Goal: Task Accomplishment & Management: Manage account settings

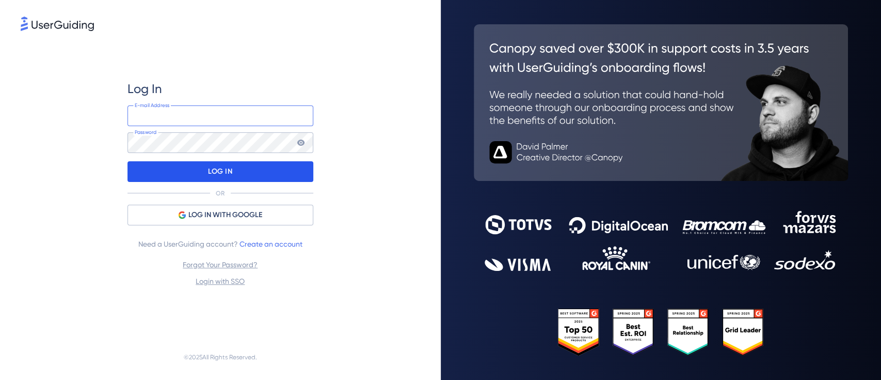
type input "mcunha@webmotors.com.br"
click at [245, 171] on div "LOG IN" at bounding box center [221, 171] width 186 height 21
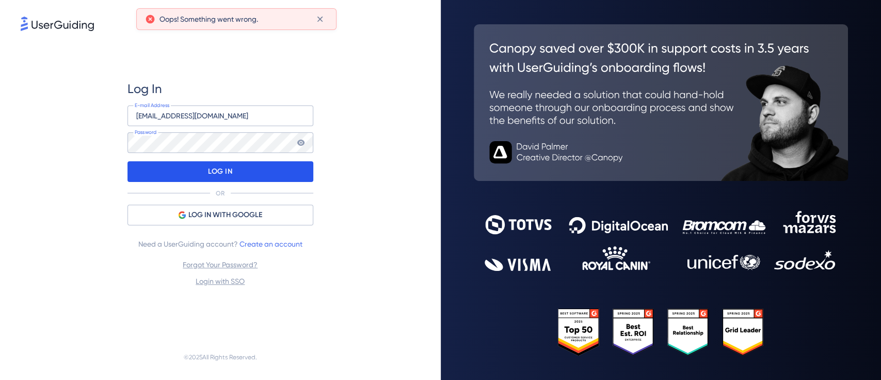
click at [242, 177] on div "LOG IN" at bounding box center [221, 171] width 186 height 21
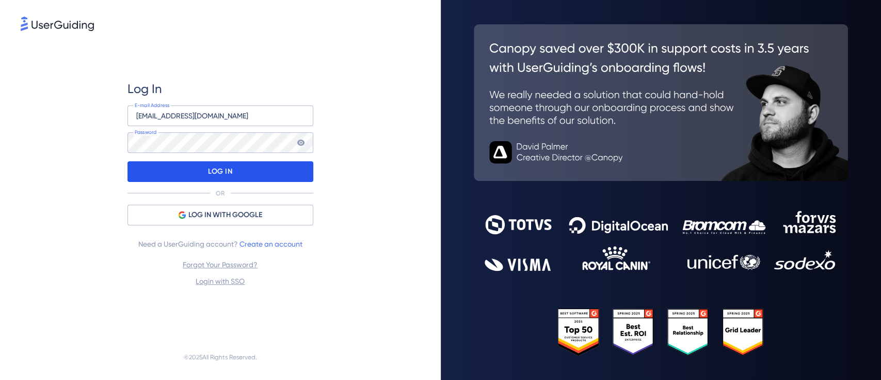
click at [265, 167] on div "LOG IN" at bounding box center [221, 171] width 186 height 21
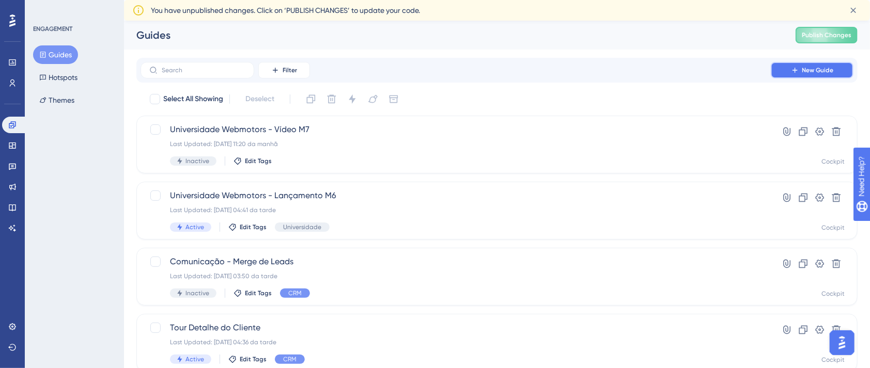
click at [804, 71] on span "New Guide" at bounding box center [817, 70] width 31 height 8
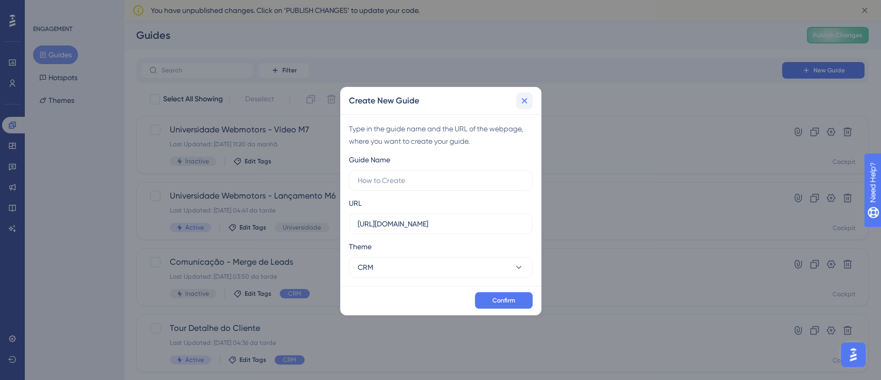
click at [529, 98] on icon at bounding box center [524, 101] width 10 height 10
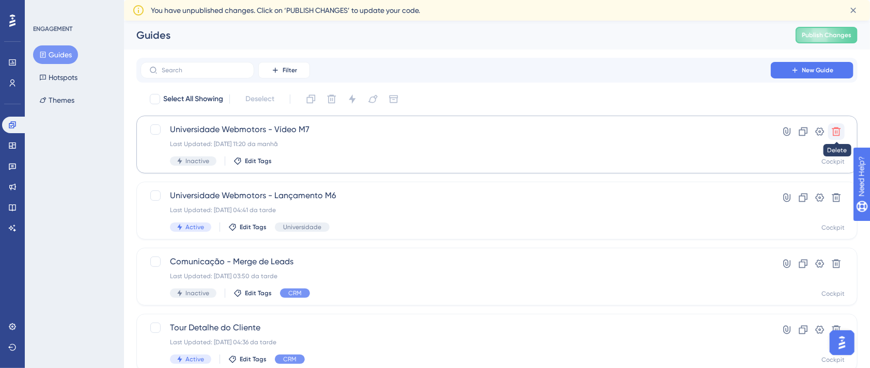
click at [840, 133] on icon at bounding box center [836, 132] width 10 height 10
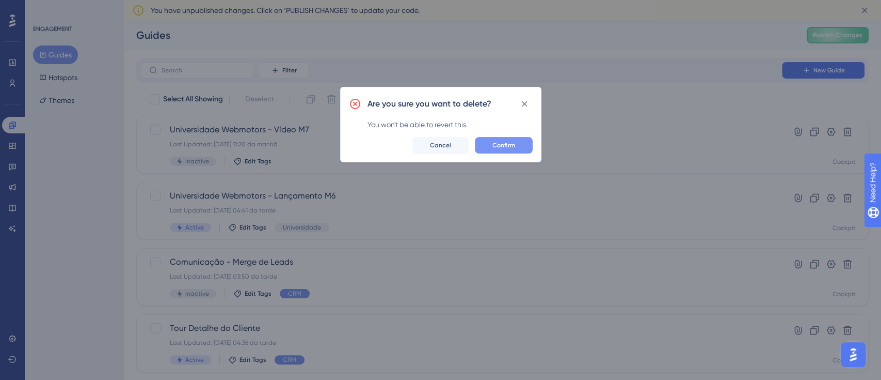
click at [509, 144] on span "Confirm" at bounding box center [504, 145] width 23 height 8
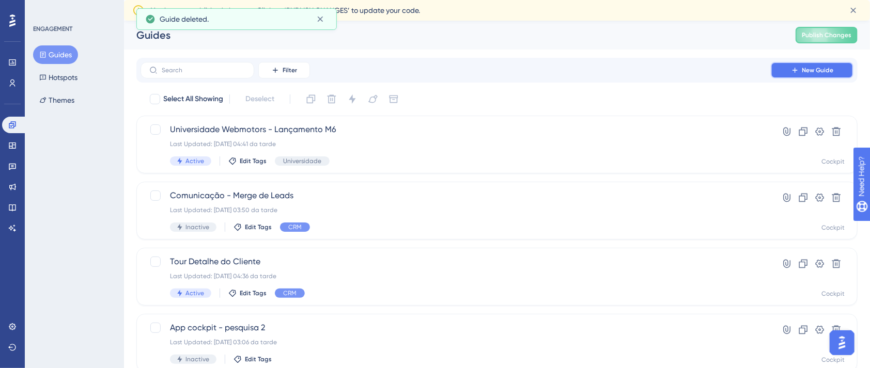
click at [789, 76] on button "New Guide" at bounding box center [811, 70] width 83 height 17
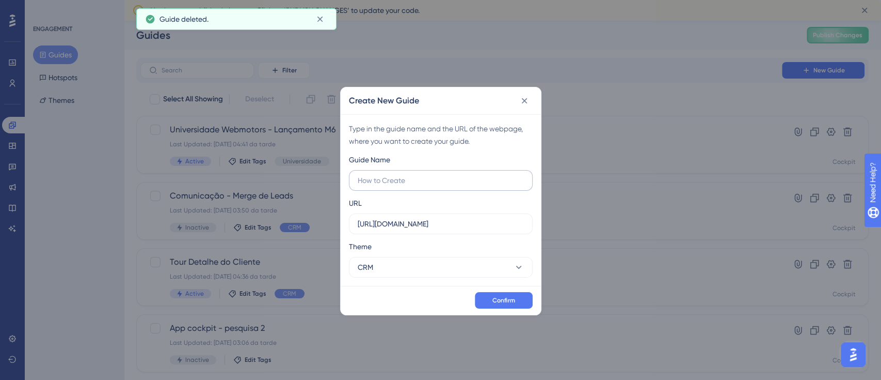
type input "@Roberta Medeiros ﻿Ro, me ajuda com um último ajuste, por favor? ﻿Precisamos al…"
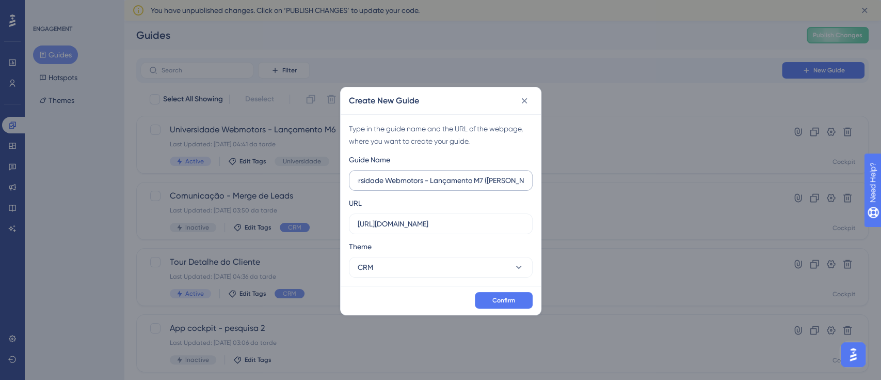
scroll to position [0, 25]
type input "Universidade Webmotors - Lançamento M7 (Bruna Brigite)"
click at [504, 296] on span "Confirm" at bounding box center [504, 300] width 23 height 8
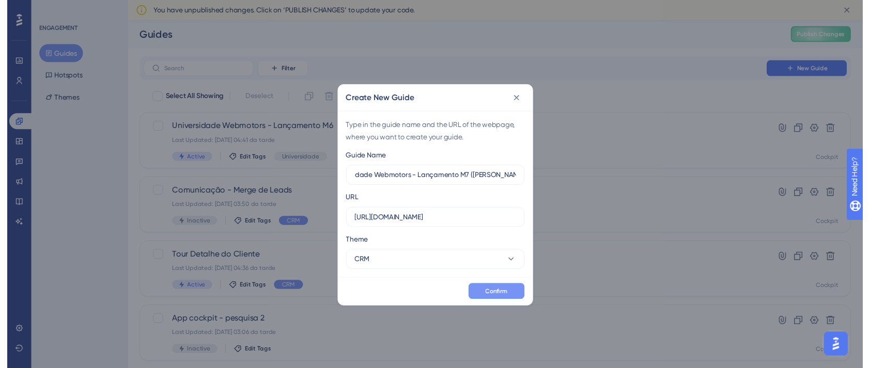
scroll to position [0, 0]
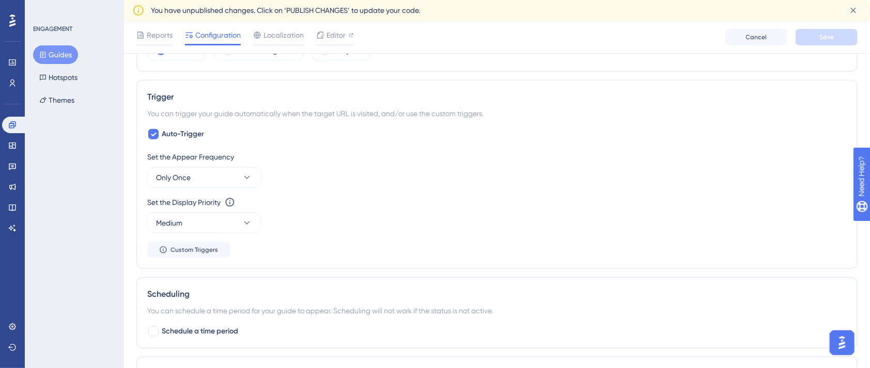
scroll to position [407, 0]
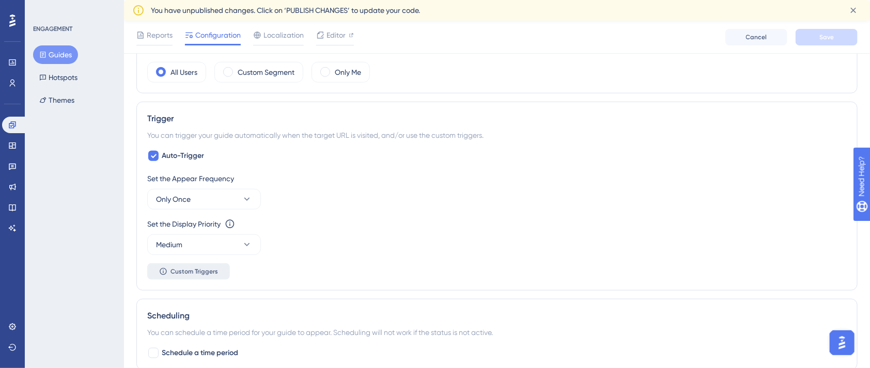
click at [208, 271] on span "Custom Triggers" at bounding box center [194, 271] width 48 height 8
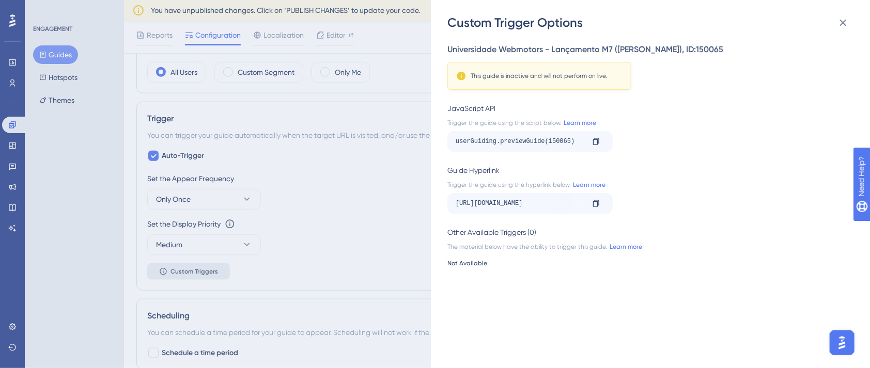
click at [208, 271] on div "Custom Trigger Options Universidade Webmotors - Lançamento M7 (Bruna Brigite) ,…" at bounding box center [435, 184] width 870 height 368
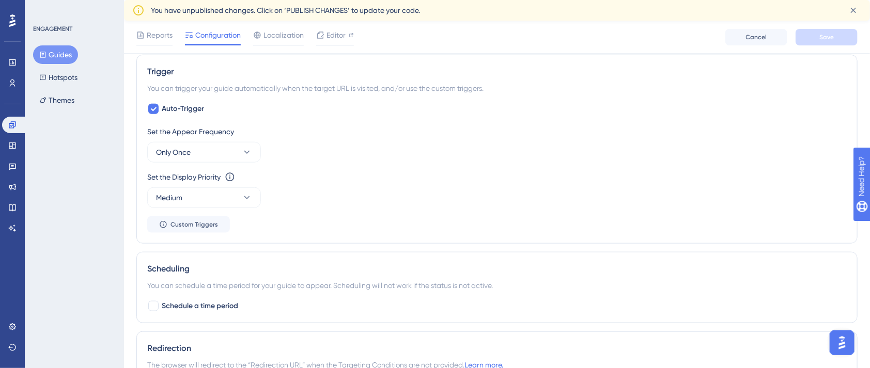
scroll to position [476, 0]
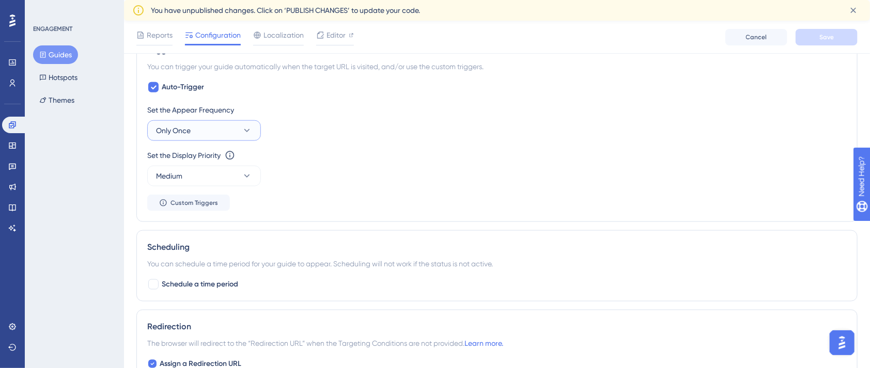
click at [244, 129] on icon at bounding box center [247, 130] width 10 height 10
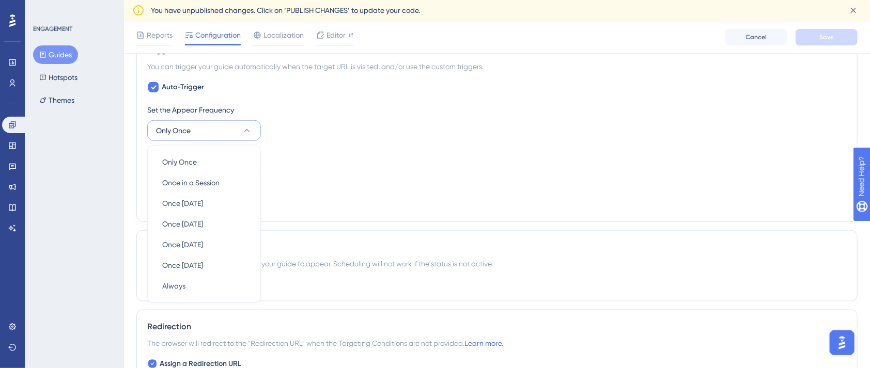
scroll to position [515, 0]
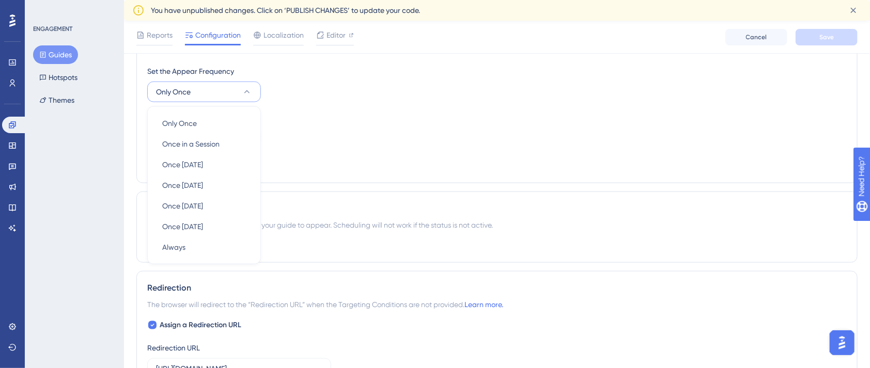
click at [244, 87] on icon at bounding box center [247, 92] width 10 height 10
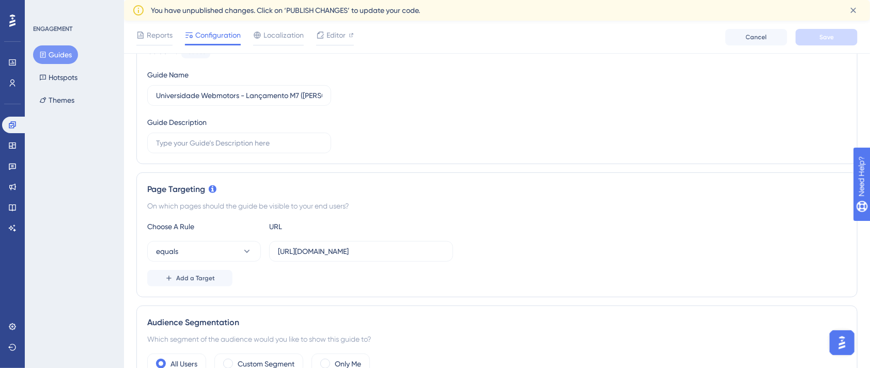
scroll to position [137, 0]
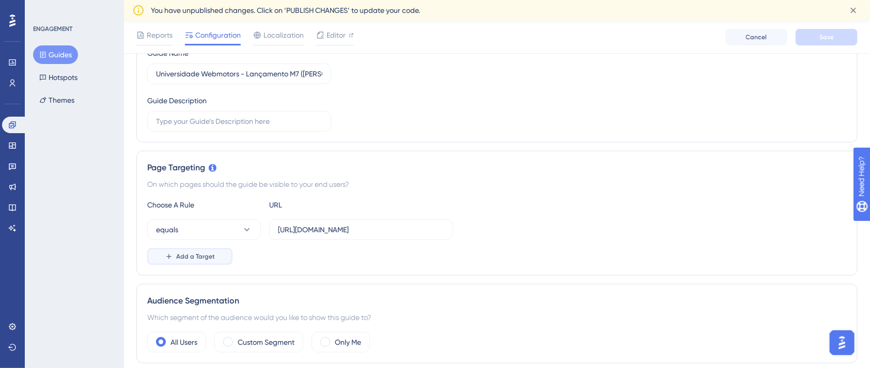
click at [202, 254] on span "Add a Target" at bounding box center [195, 257] width 39 height 8
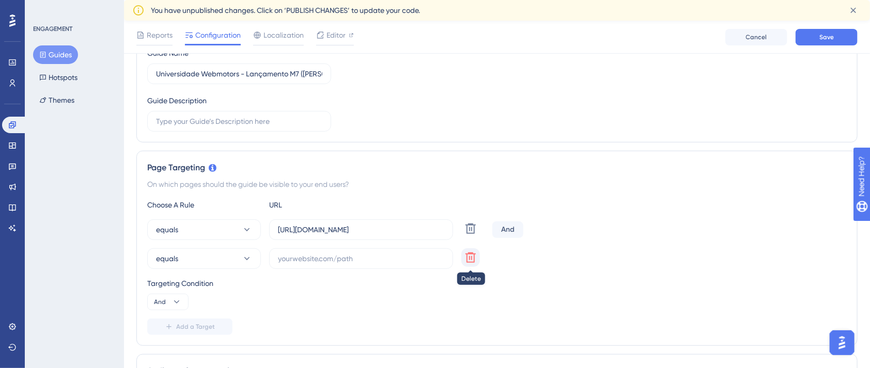
click at [475, 235] on icon at bounding box center [470, 229] width 12 height 12
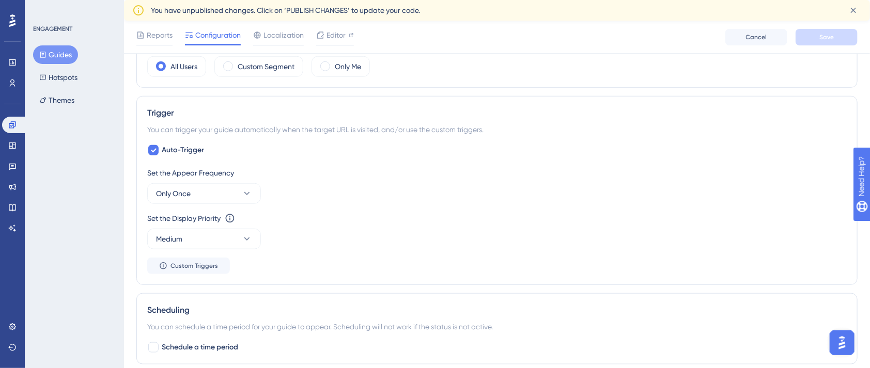
scroll to position [482, 0]
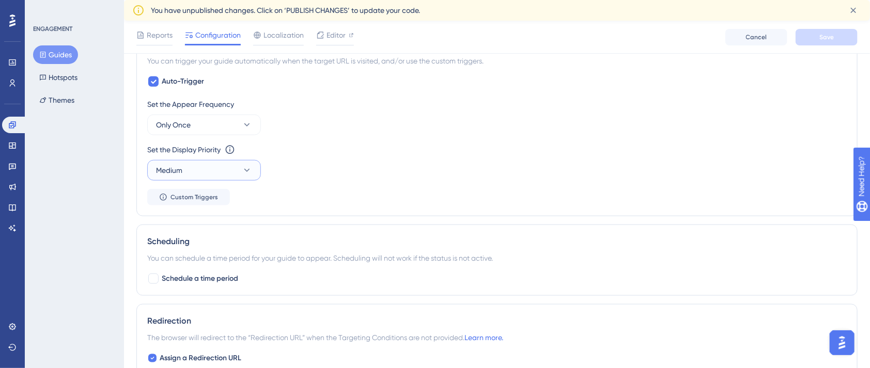
click at [241, 177] on button "Medium" at bounding box center [204, 170] width 114 height 21
click at [243, 173] on icon at bounding box center [247, 170] width 10 height 10
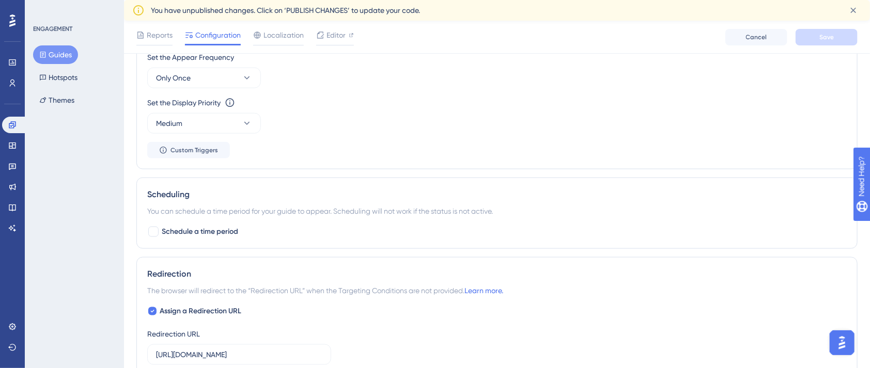
scroll to position [550, 0]
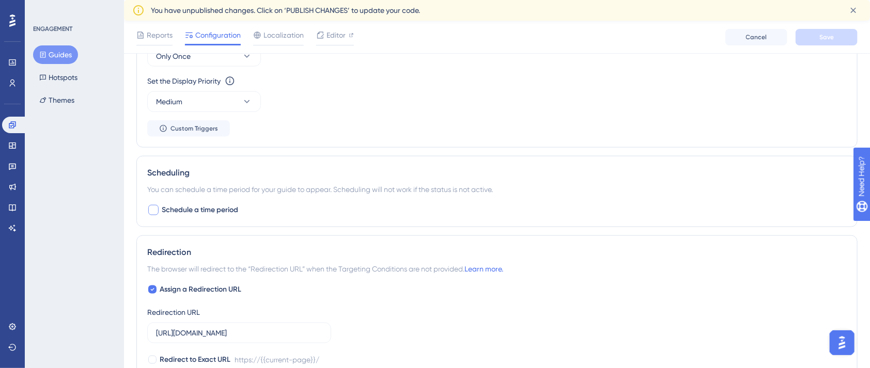
click at [186, 209] on span "Schedule a time period" at bounding box center [200, 210] width 76 height 12
checkbox input "true"
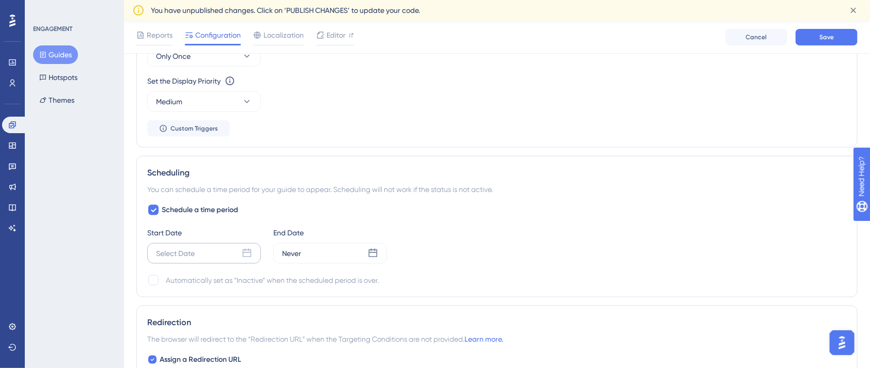
click at [242, 248] on icon at bounding box center [247, 253] width 10 height 10
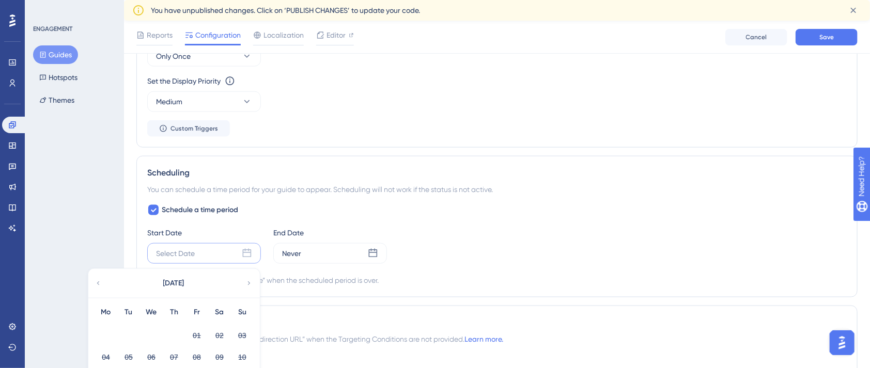
scroll to position [620, 0]
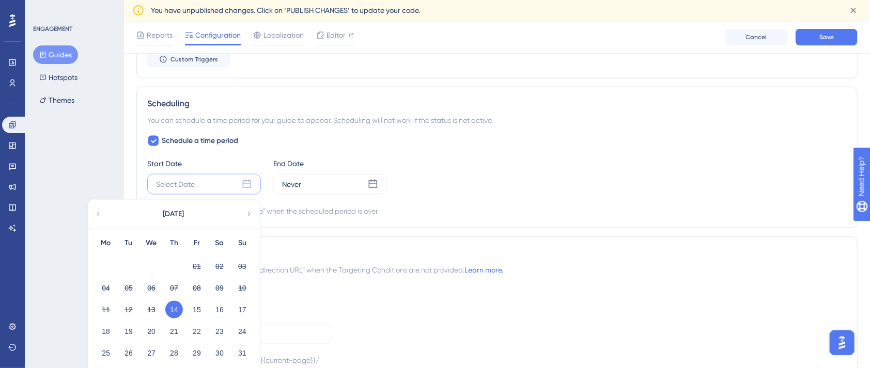
click at [176, 308] on button "14" at bounding box center [174, 310] width 18 height 18
click at [174, 305] on button "14" at bounding box center [174, 310] width 18 height 18
click at [248, 179] on icon at bounding box center [247, 184] width 10 height 10
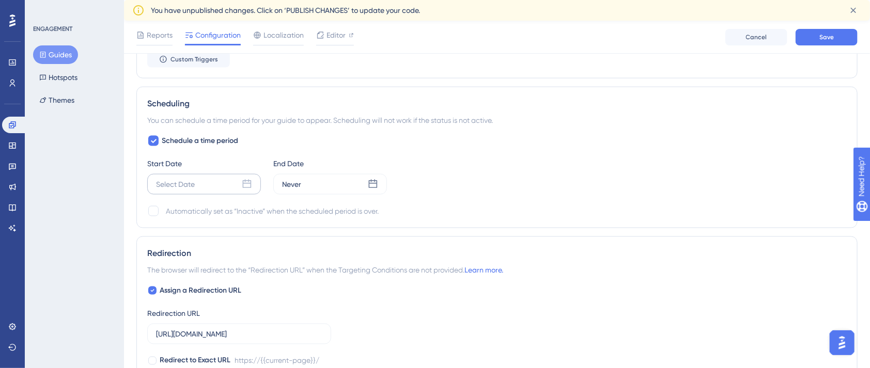
click at [249, 184] on icon at bounding box center [247, 184] width 10 height 10
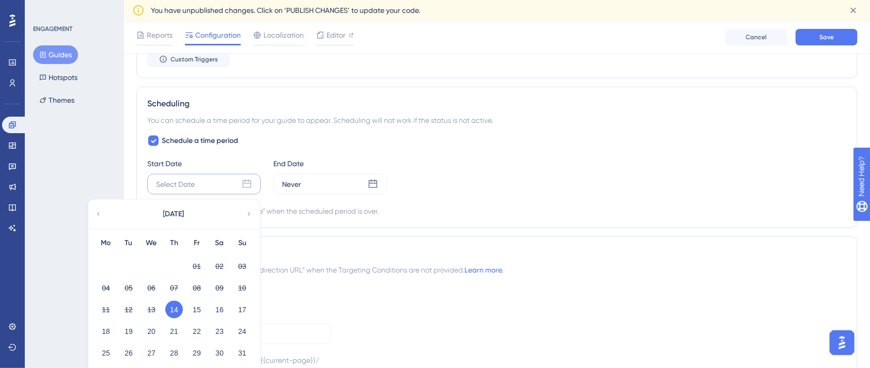
click at [171, 310] on button "14" at bounding box center [174, 310] width 18 height 18
click at [172, 307] on button "14" at bounding box center [174, 310] width 18 height 18
click at [173, 306] on button "14" at bounding box center [174, 310] width 18 height 18
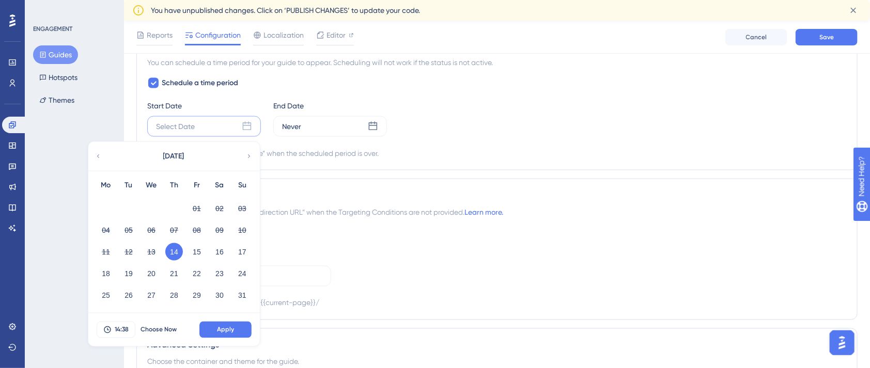
scroll to position [757, 0]
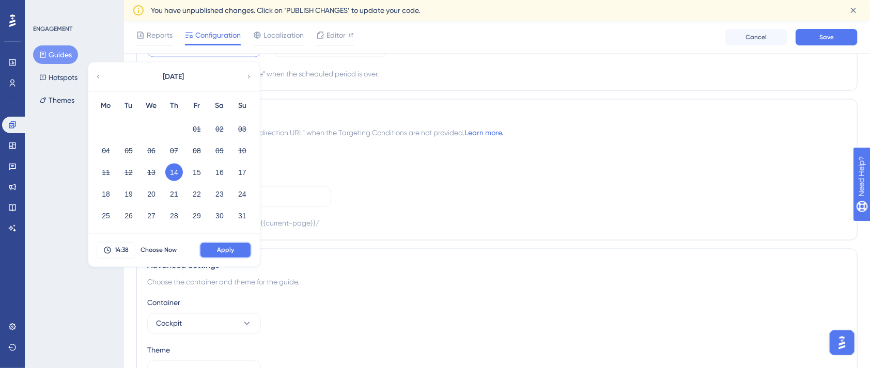
click at [236, 249] on button "Apply" at bounding box center [225, 250] width 52 height 17
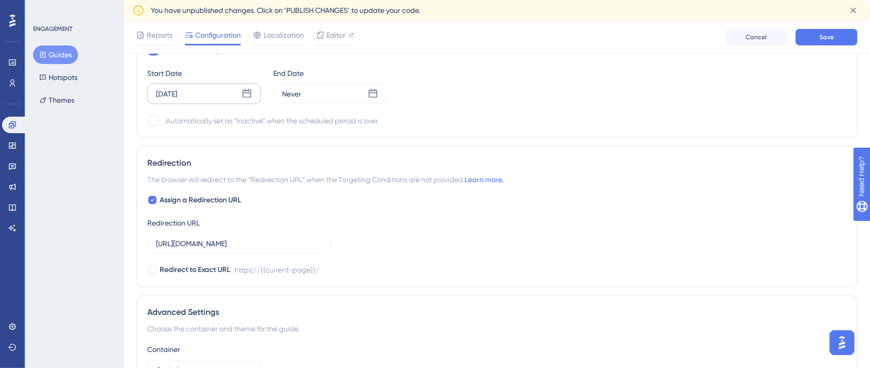
scroll to position [688, 0]
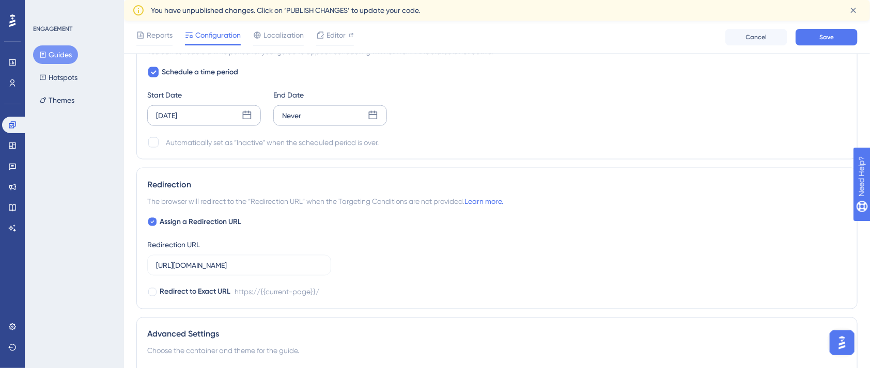
click at [336, 115] on div "Never" at bounding box center [330, 115] width 114 height 21
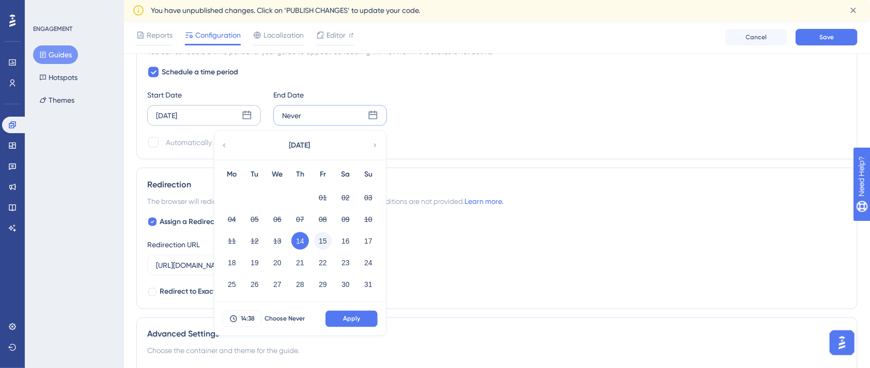
click at [323, 241] on button "15" at bounding box center [323, 241] width 18 height 18
drag, startPoint x: 347, startPoint y: 316, endPoint x: 343, endPoint y: 310, distance: 7.0
click at [347, 315] on span "Apply" at bounding box center [351, 319] width 17 height 8
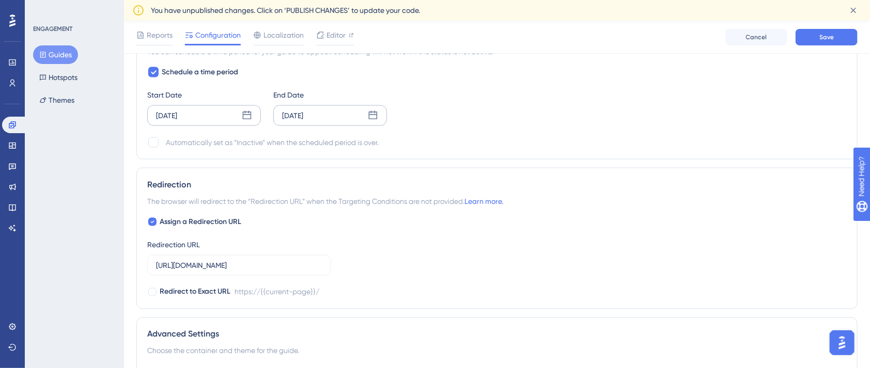
click at [345, 114] on div "Aug 15 2025" at bounding box center [330, 115] width 114 height 21
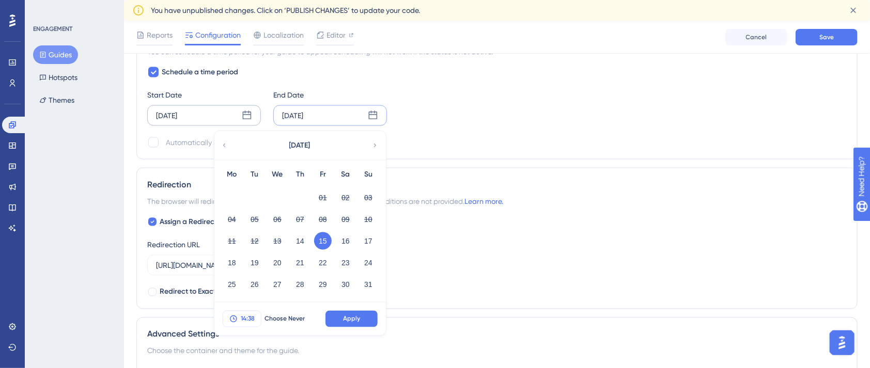
click at [250, 312] on button "14:38" at bounding box center [242, 319] width 39 height 17
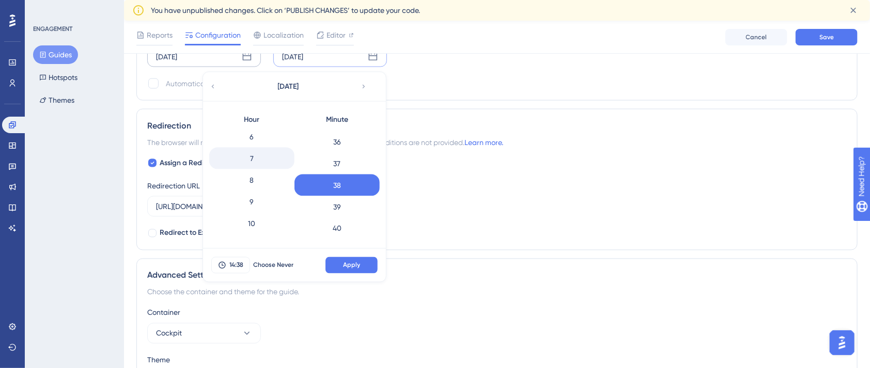
scroll to position [121, 0]
click at [261, 211] on div "9" at bounding box center [251, 215] width 85 height 22
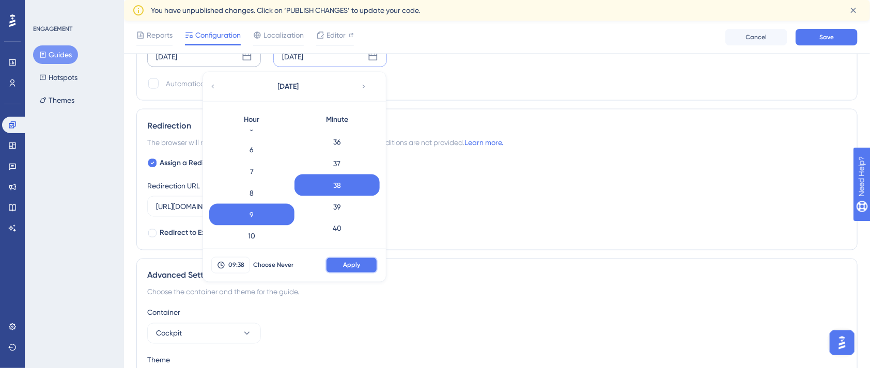
click at [355, 262] on span "Apply" at bounding box center [351, 265] width 17 height 8
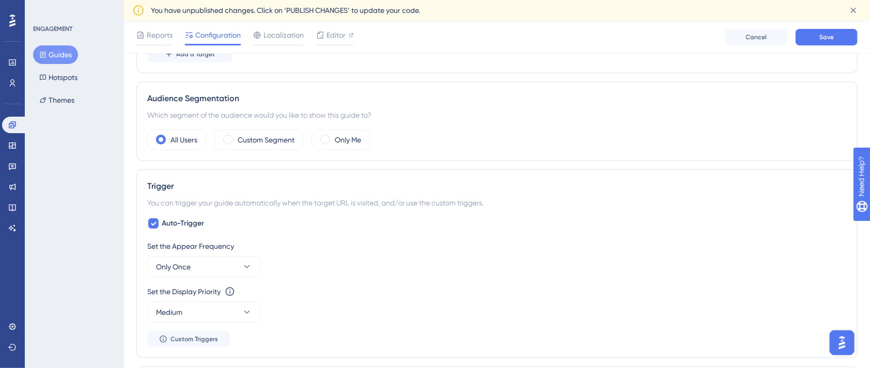
scroll to position [0, 0]
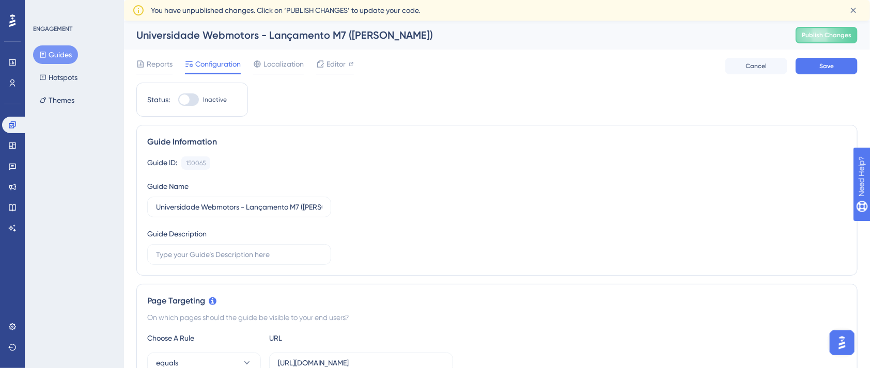
click at [191, 101] on div at bounding box center [188, 99] width 21 height 12
click at [178, 100] on input "Inactive" at bounding box center [178, 100] width 1 height 1
checkbox input "true"
click at [283, 62] on span "Localization" at bounding box center [283, 64] width 40 height 12
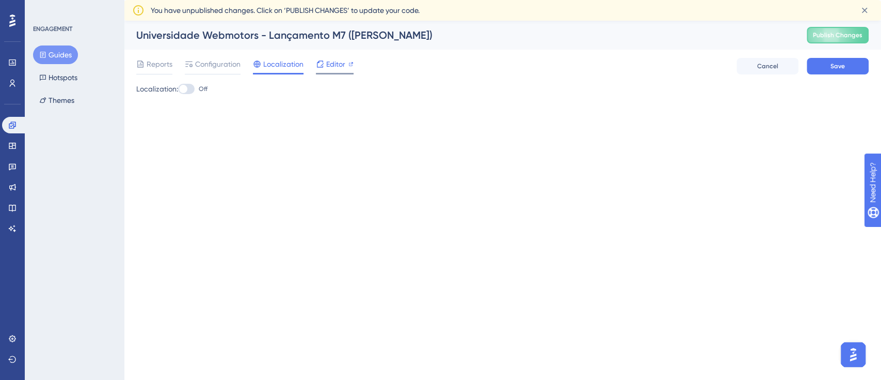
click at [332, 68] on span "Editor" at bounding box center [335, 64] width 19 height 12
click at [211, 60] on span "Configuration" at bounding box center [217, 64] width 45 height 12
click at [215, 62] on span "Configuration" at bounding box center [217, 64] width 45 height 12
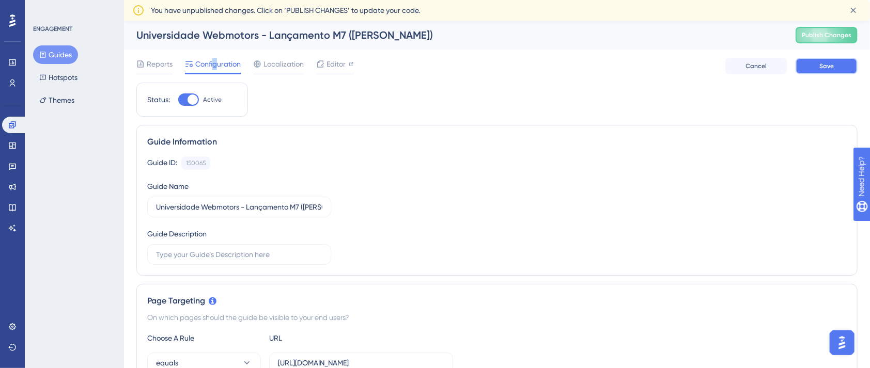
click at [837, 60] on button "Save" at bounding box center [826, 66] width 62 height 17
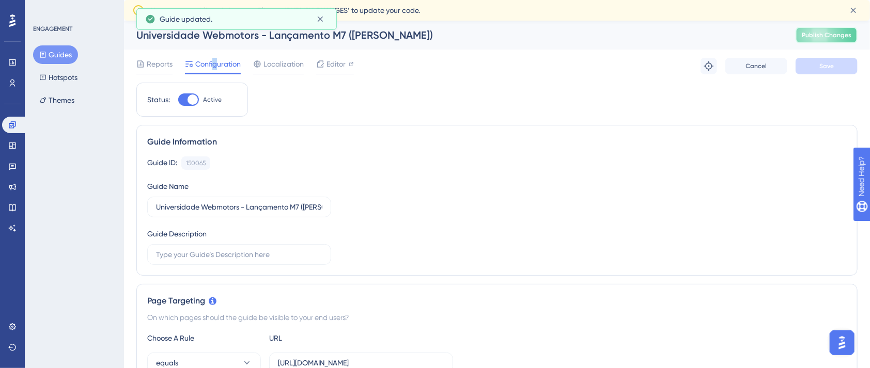
click at [850, 37] on span "Publish Changes" at bounding box center [826, 35] width 50 height 8
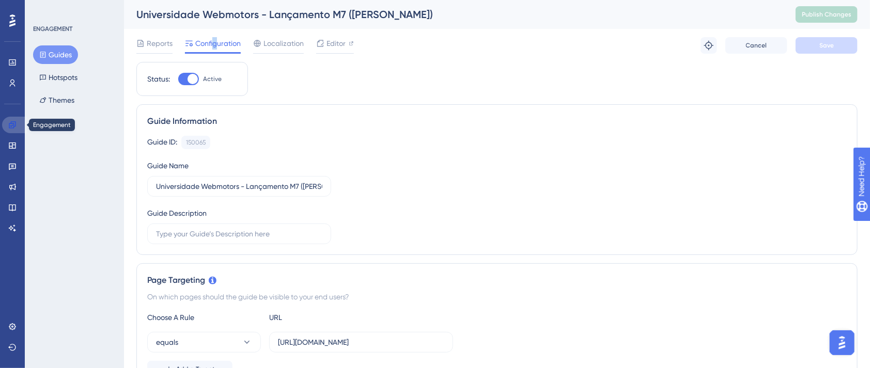
click at [10, 124] on icon at bounding box center [12, 125] width 8 height 8
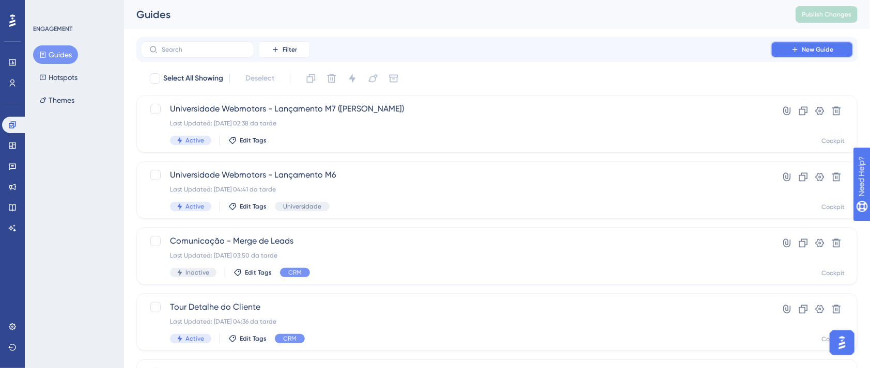
click at [802, 50] on span "New Guide" at bounding box center [817, 49] width 31 height 8
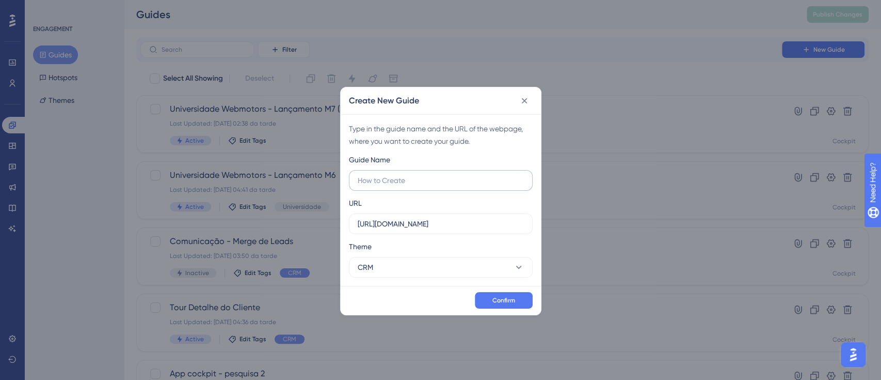
click at [416, 183] on input "text" at bounding box center [441, 180] width 166 height 11
click at [420, 182] on input "text" at bounding box center [441, 180] width 166 height 11
click at [445, 184] on input "text" at bounding box center [441, 180] width 166 height 11
type input "Super Acelerador Nitro"
click at [515, 300] on span "Confirm" at bounding box center [504, 300] width 23 height 8
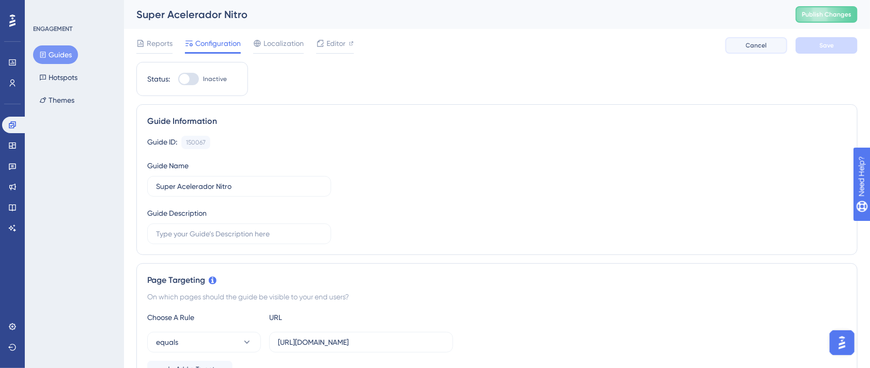
click at [760, 45] on span "Cancel" at bounding box center [756, 45] width 21 height 8
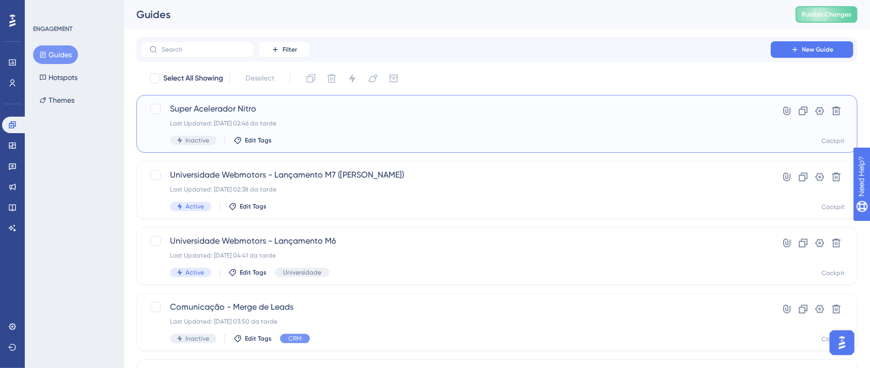
click at [194, 107] on span "Super Acelerador Nitro" at bounding box center [455, 109] width 571 height 12
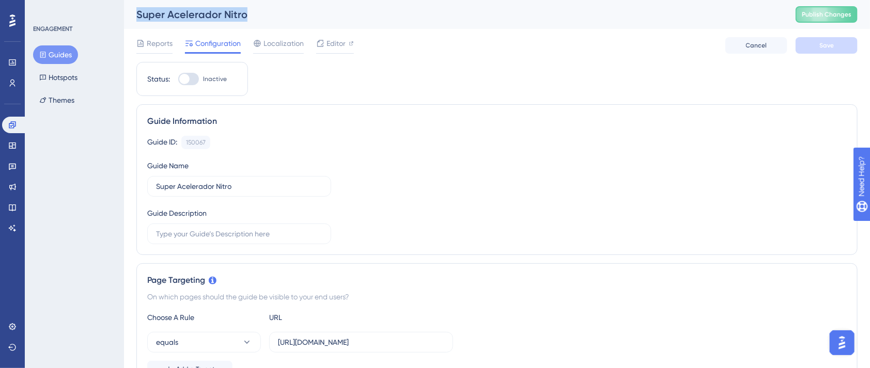
drag, startPoint x: 132, startPoint y: 10, endPoint x: 623, endPoint y: 39, distance: 491.9
click at [263, 10] on div "Super Acelerador Nitro Publish Changes" at bounding box center [497, 14] width 746 height 29
copy div "Super Acelerador Nitro"
click at [756, 50] on button "Cancel" at bounding box center [756, 45] width 62 height 17
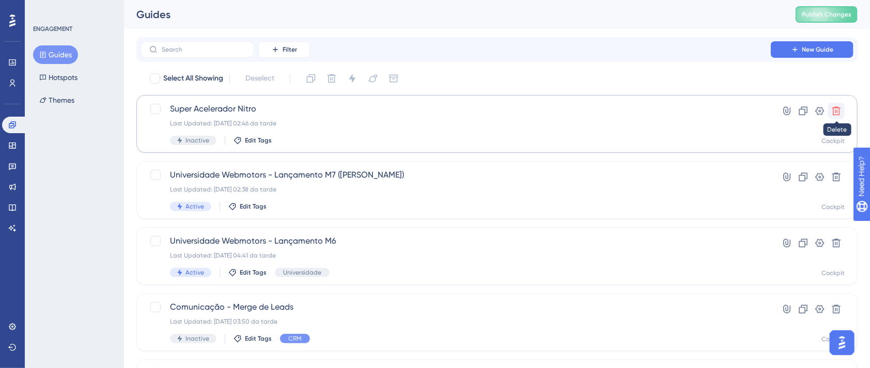
click at [837, 113] on icon at bounding box center [836, 111] width 9 height 9
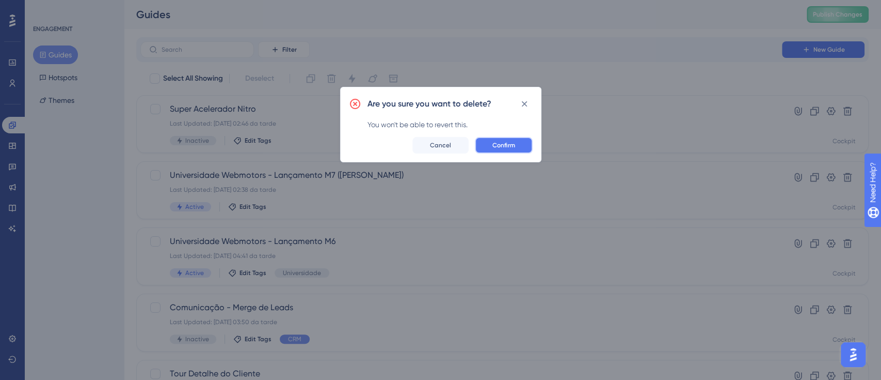
click at [513, 141] on span "Confirm" at bounding box center [504, 145] width 23 height 8
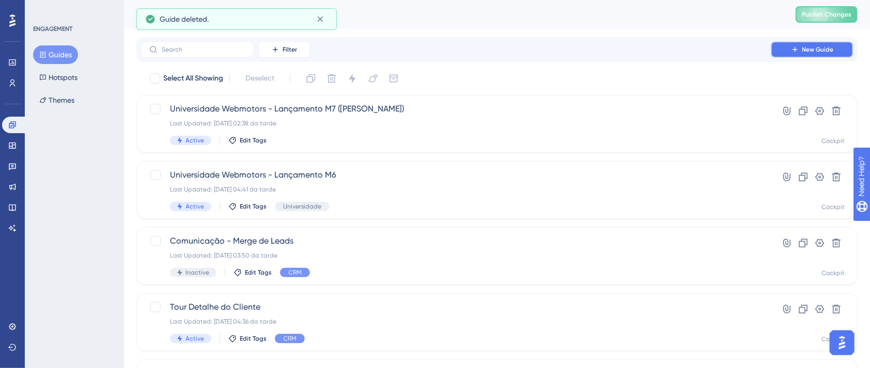
click at [823, 54] on button "New Guide" at bounding box center [811, 49] width 83 height 17
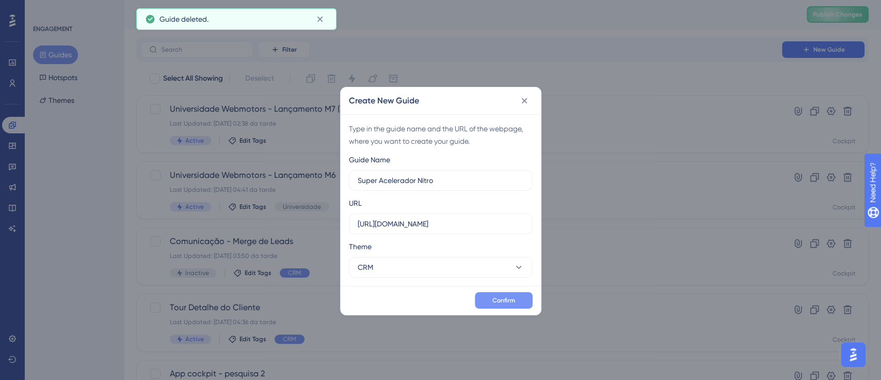
type input "Super Acelerador Nitro"
click at [503, 296] on span "Confirm" at bounding box center [504, 300] width 23 height 8
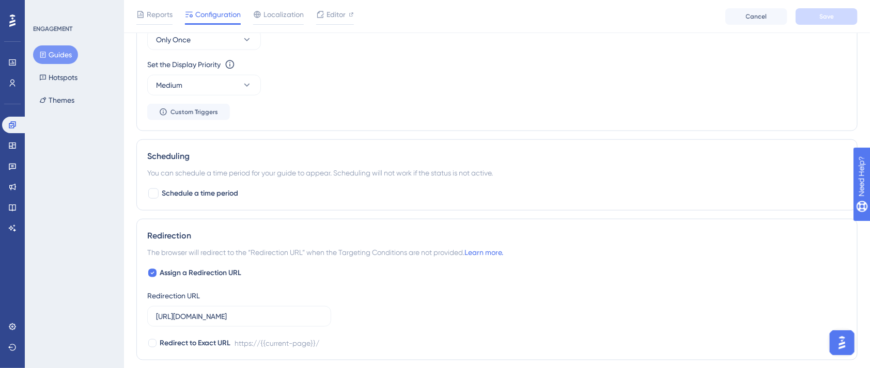
scroll to position [550, 0]
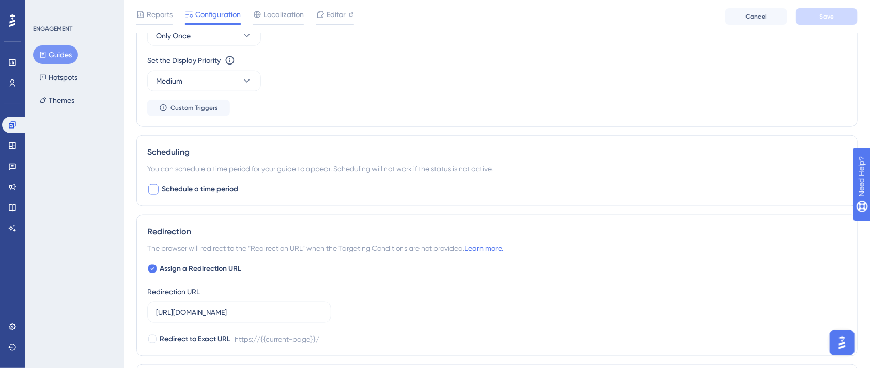
click at [177, 185] on span "Schedule a time period" at bounding box center [200, 189] width 76 height 12
checkbox input "true"
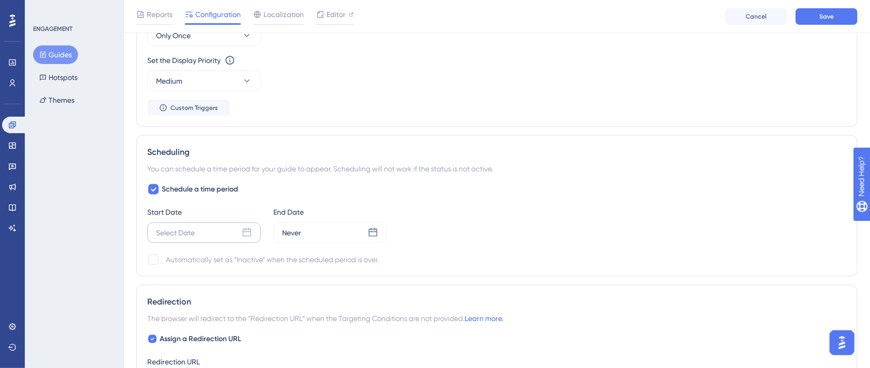
drag, startPoint x: 260, startPoint y: 242, endPoint x: 251, endPoint y: 236, distance: 10.2
click at [256, 240] on div "Schedule a time period Start Date Select Date End Date Never Automatically set …" at bounding box center [496, 224] width 699 height 83
click at [251, 233] on icon at bounding box center [247, 232] width 9 height 9
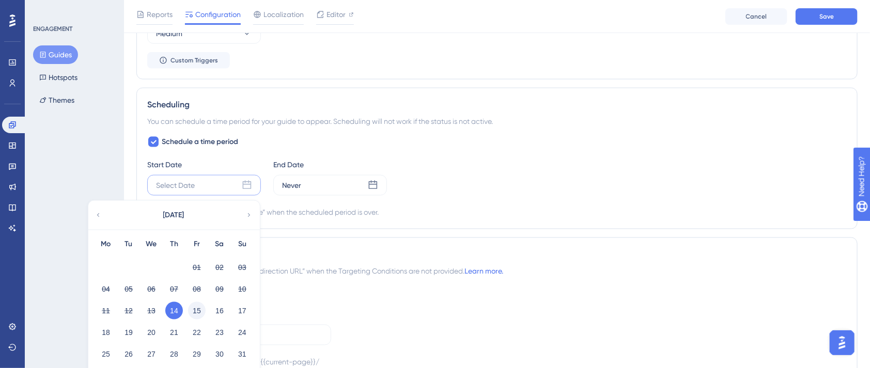
scroll to position [620, 0]
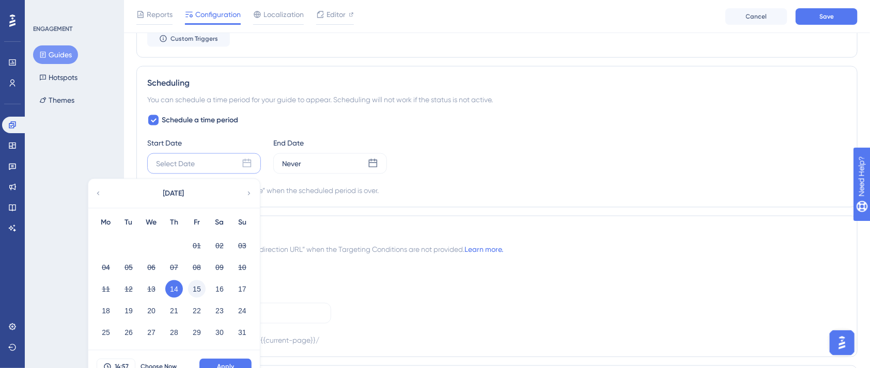
click at [201, 288] on button "15" at bounding box center [197, 289] width 18 height 18
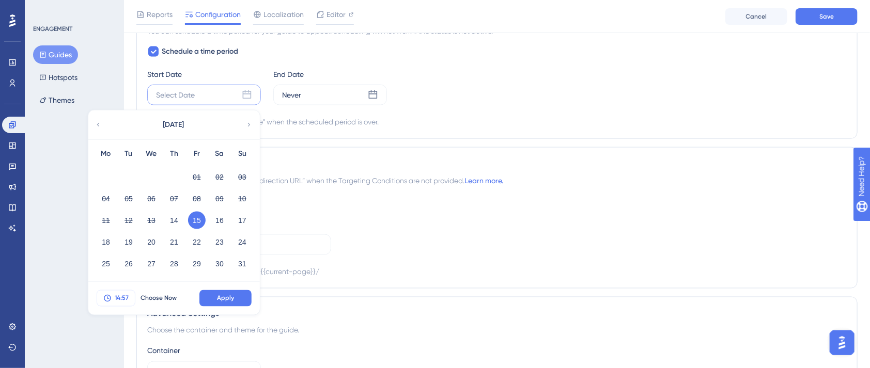
click at [127, 299] on span "14:57" at bounding box center [122, 298] width 14 height 8
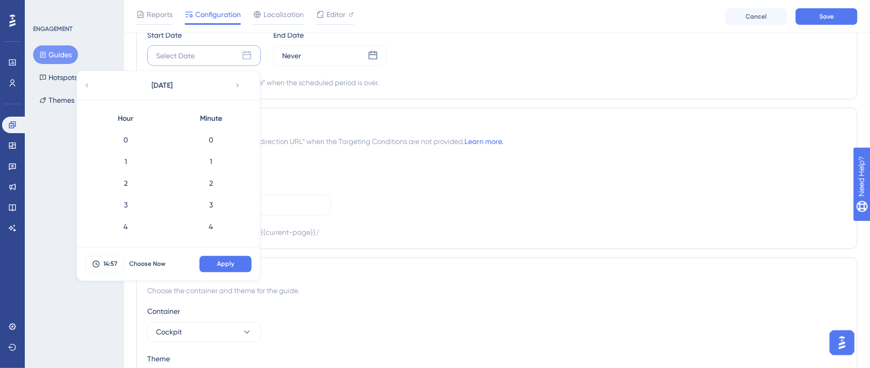
scroll to position [1190, 0]
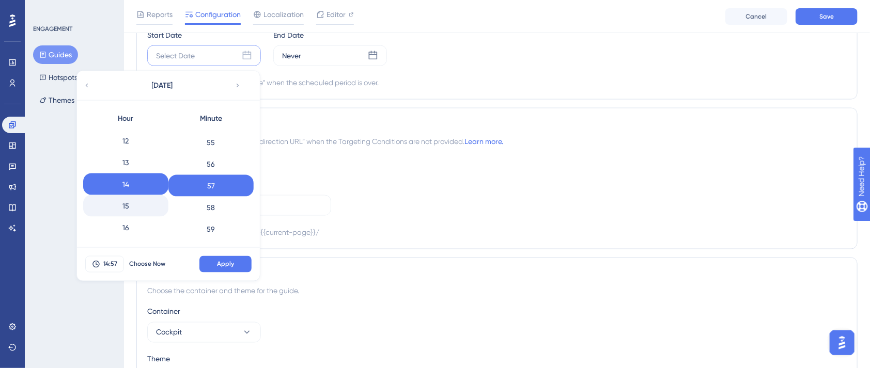
click at [118, 200] on div "15" at bounding box center [125, 206] width 85 height 22
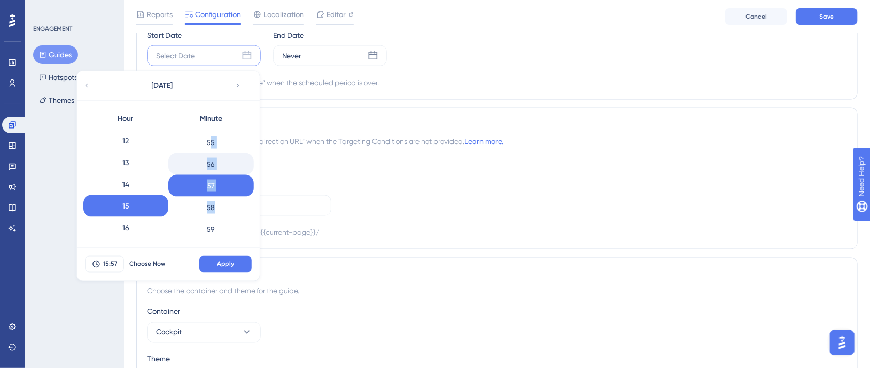
drag, startPoint x: 215, startPoint y: 201, endPoint x: 211, endPoint y: 151, distance: 49.7
click at [211, 139] on div "0 1 2 3 4 5 6 7 8 9 10 11 12 13 14 15 16 17 18 19 20 21 22 23 24 25 26 27 28 29…" at bounding box center [210, 184] width 85 height 111
drag, startPoint x: 223, startPoint y: 204, endPoint x: 223, endPoint y: 198, distance: 5.7
click at [223, 203] on div "58" at bounding box center [210, 208] width 85 height 22
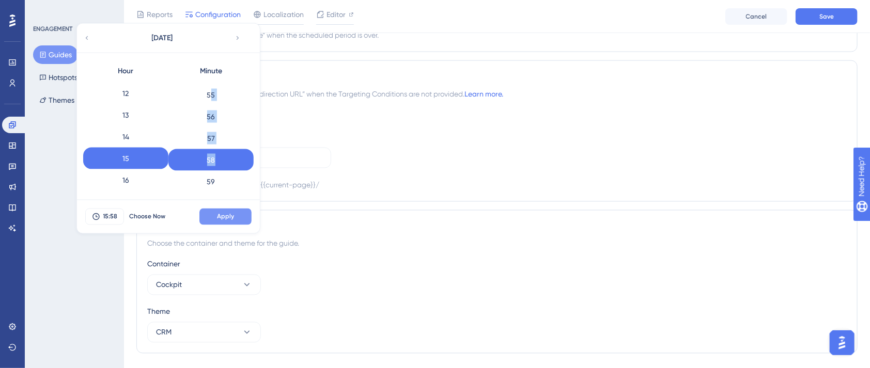
scroll to position [797, 0]
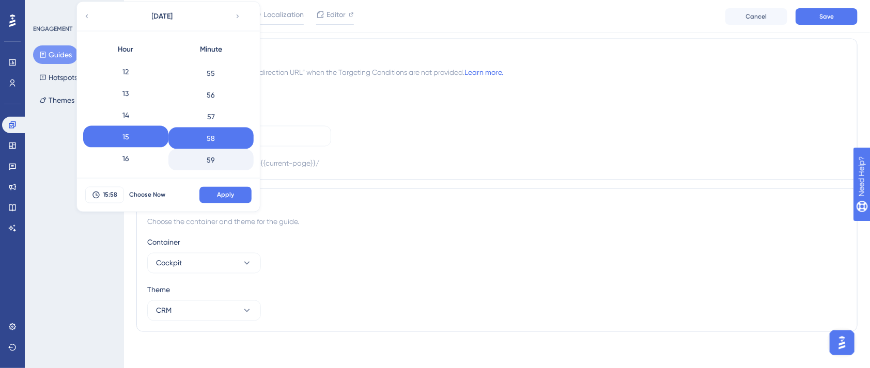
click at [217, 156] on div "59" at bounding box center [210, 160] width 85 height 22
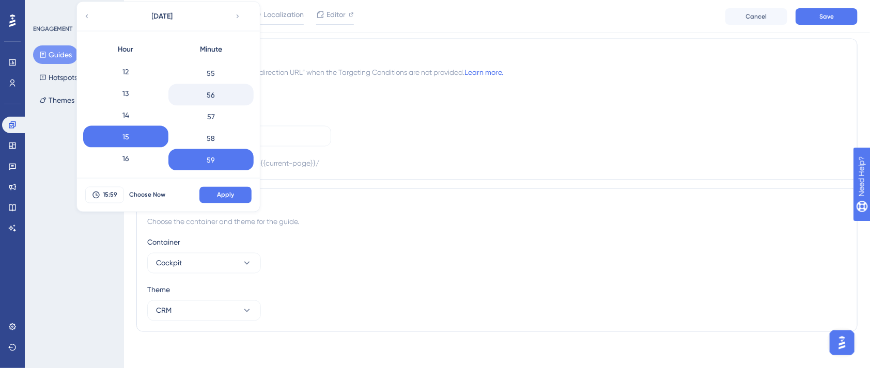
drag, startPoint x: 217, startPoint y: 84, endPoint x: 215, endPoint y: 89, distance: 5.6
click at [215, 89] on div "56" at bounding box center [210, 95] width 85 height 22
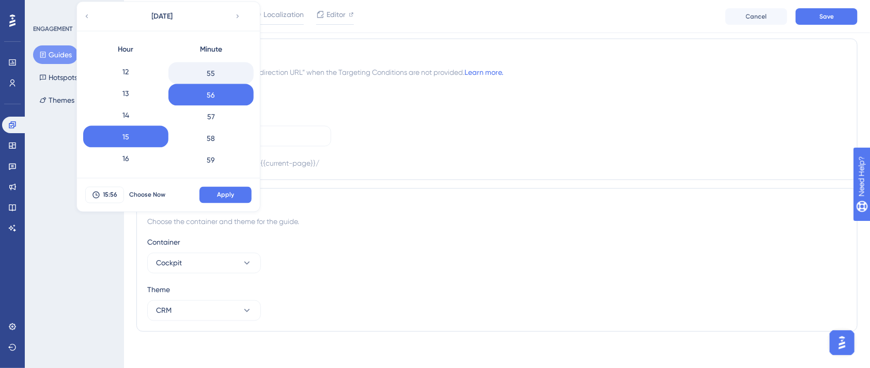
click at [215, 75] on div "55" at bounding box center [210, 73] width 85 height 22
click at [220, 72] on div "0" at bounding box center [210, 71] width 85 height 22
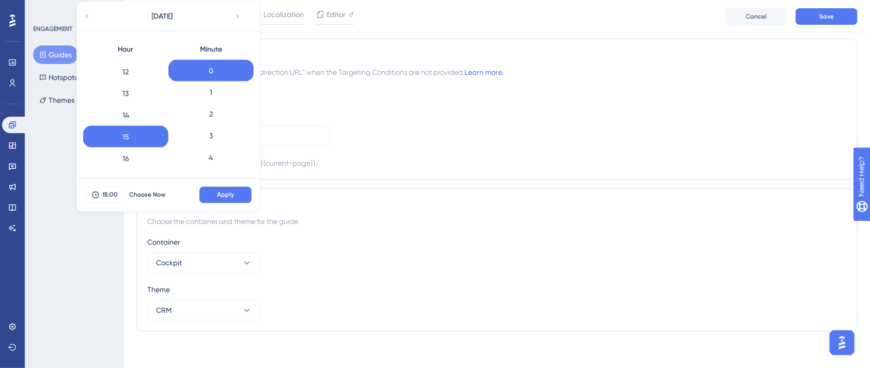
click at [233, 194] on span "Apply" at bounding box center [225, 195] width 17 height 8
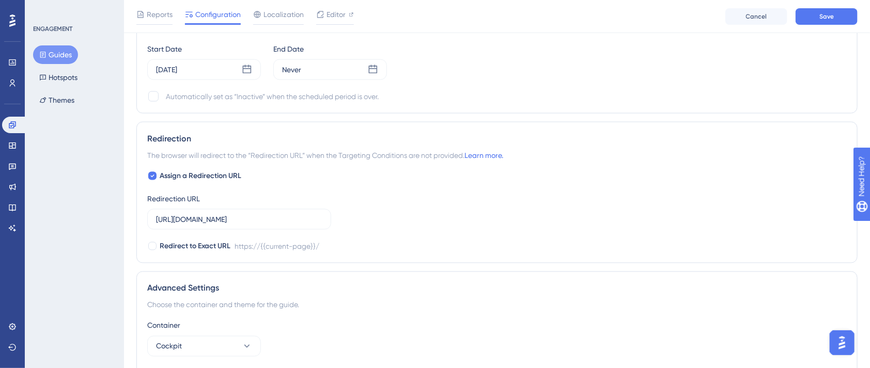
scroll to position [659, 0]
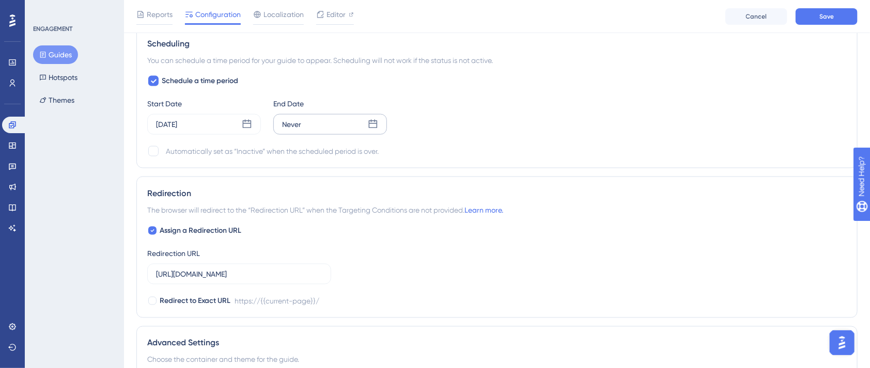
click at [374, 122] on icon at bounding box center [373, 124] width 10 height 10
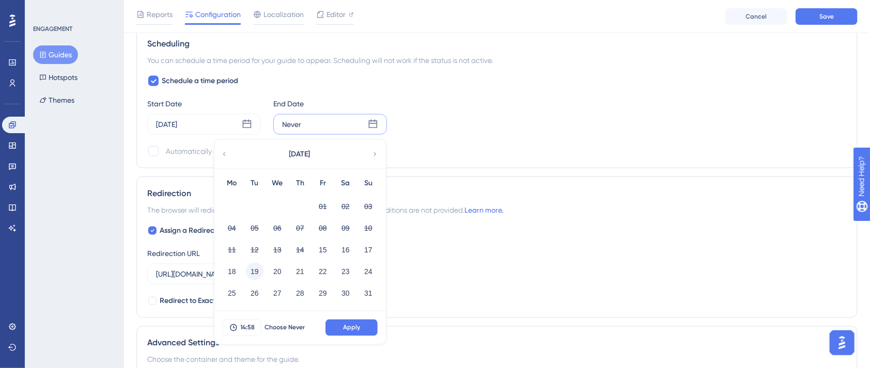
click at [251, 271] on button "19" at bounding box center [255, 272] width 18 height 18
click at [346, 325] on span "Apply" at bounding box center [351, 328] width 17 height 8
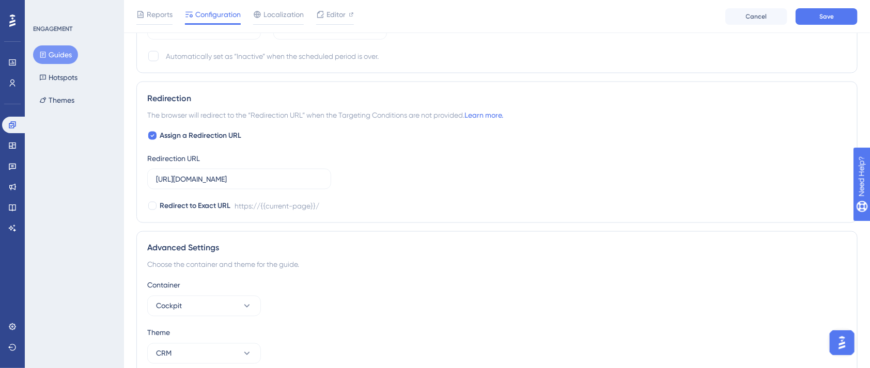
scroll to position [732, 0]
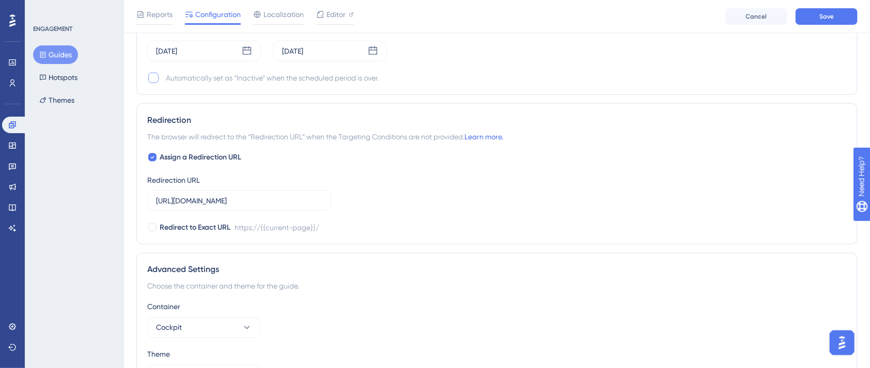
click at [154, 77] on div at bounding box center [153, 78] width 10 height 10
checkbox input "true"
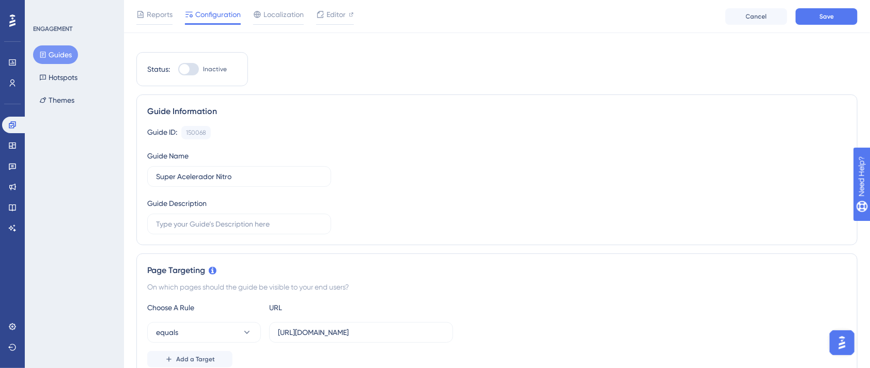
scroll to position [0, 0]
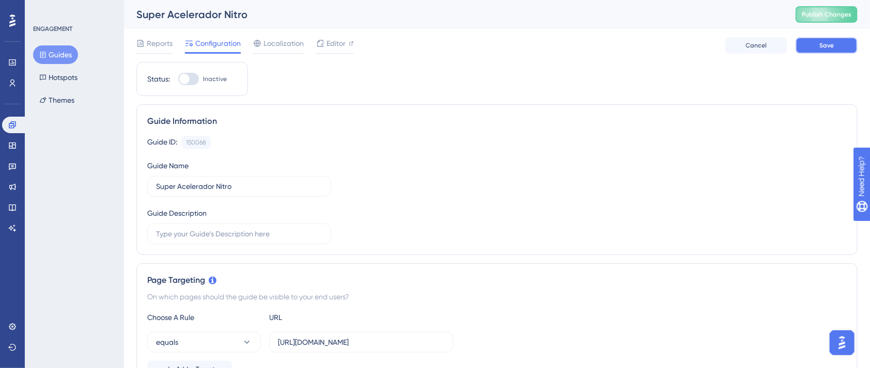
click at [831, 48] on span "Save" at bounding box center [826, 45] width 14 height 8
click at [838, 18] on span "Publish Changes" at bounding box center [826, 14] width 50 height 8
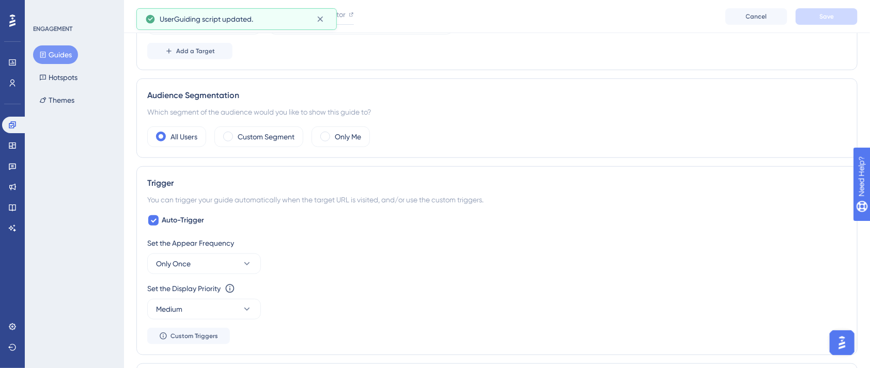
scroll to position [344, 0]
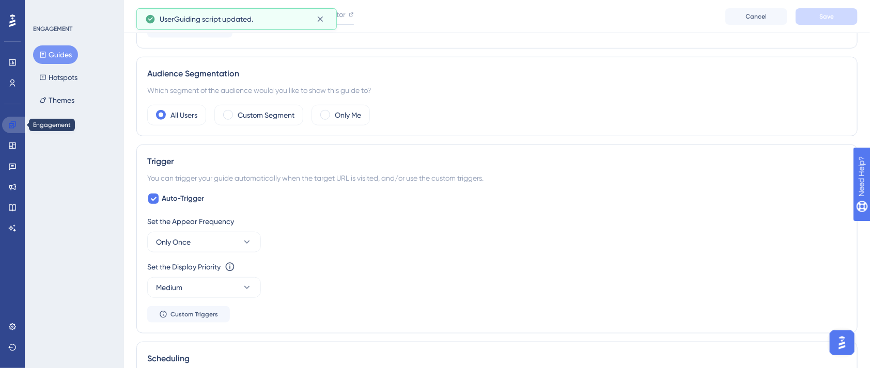
click at [11, 119] on link at bounding box center [14, 125] width 25 height 17
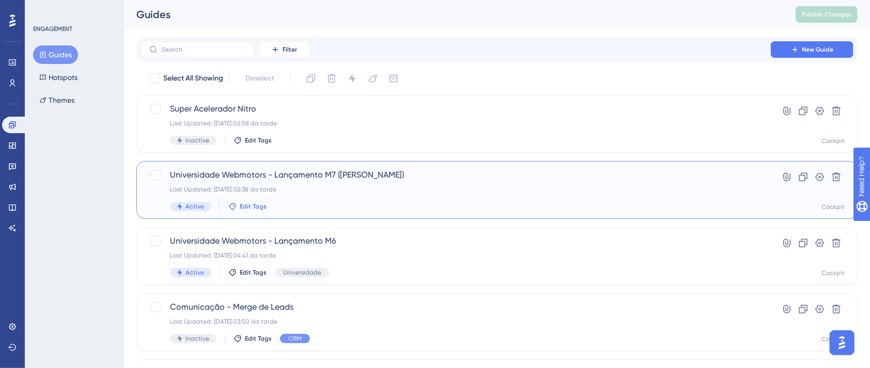
click at [257, 206] on span "Edit Tags" at bounding box center [253, 206] width 27 height 8
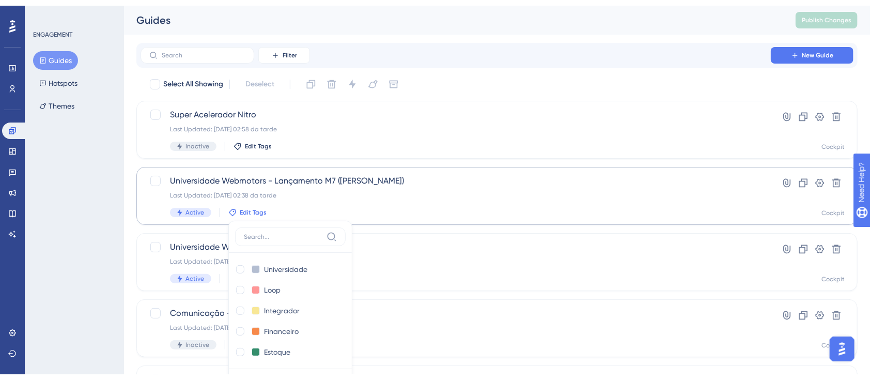
scroll to position [115, 0]
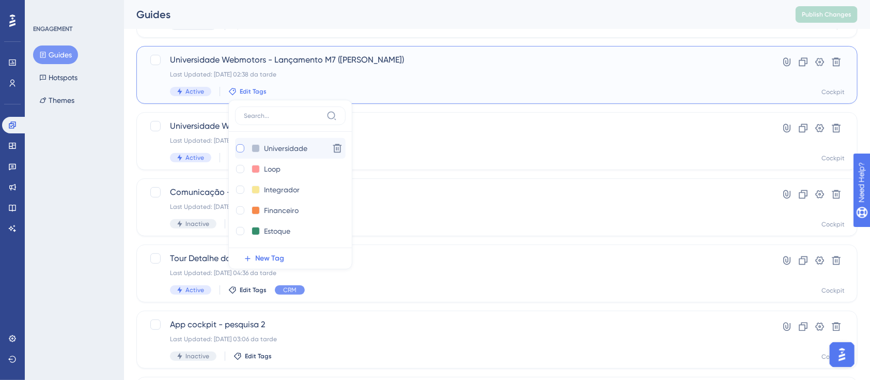
click at [236, 148] on div at bounding box center [240, 148] width 8 height 8
checkbox input "true"
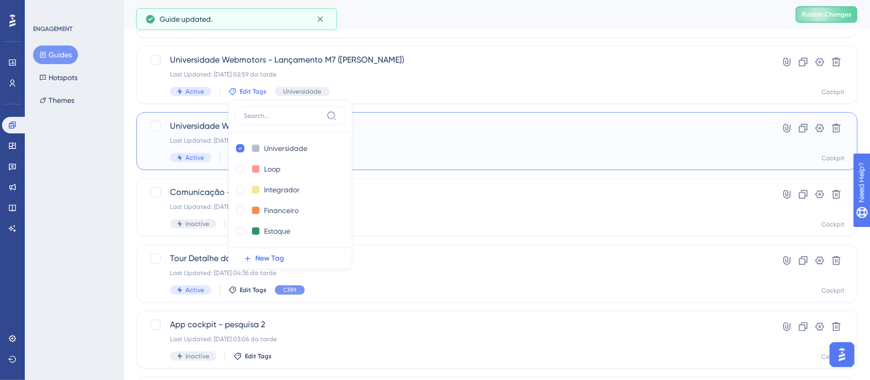
click at [421, 151] on div "Universidade Webmotors - Lançamento M6 Last Updated: 12.08.2025 04:41 da tarde …" at bounding box center [455, 141] width 571 height 42
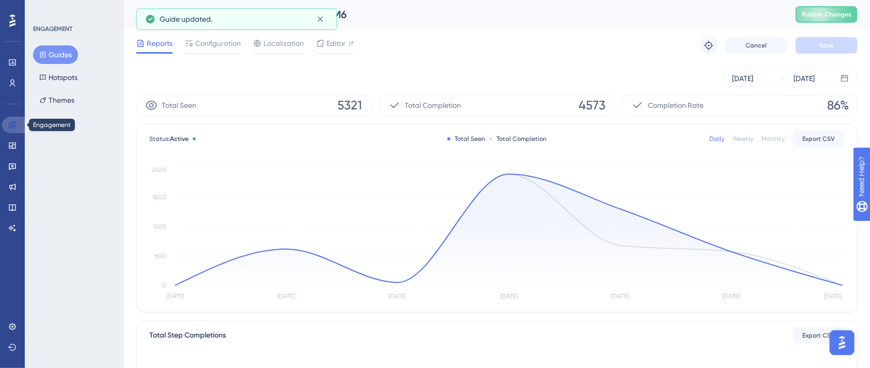
click at [9, 122] on icon at bounding box center [12, 125] width 8 height 8
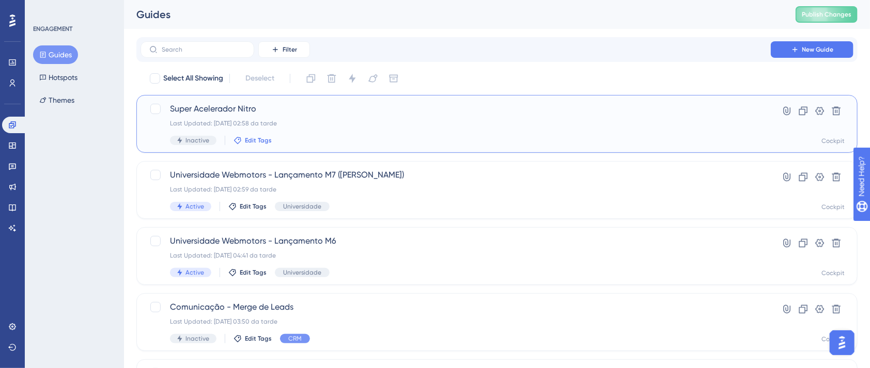
click at [249, 139] on span "Edit Tags" at bounding box center [258, 140] width 27 height 8
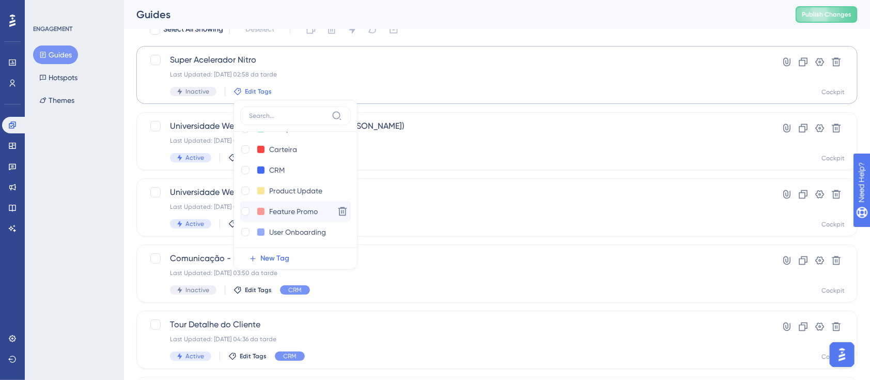
scroll to position [144, 0]
click at [108, 159] on div "ENGAGEMENT Guides Hotspots Themes" at bounding box center [74, 190] width 99 height 380
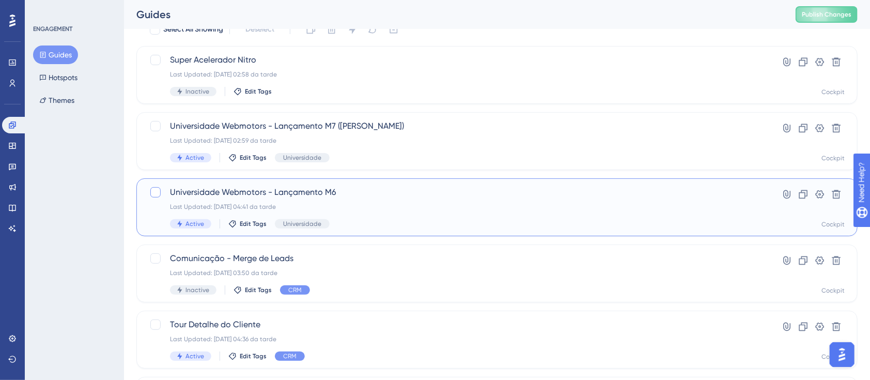
click at [153, 191] on div at bounding box center [155, 192] width 10 height 10
checkbox input "true"
click at [817, 196] on icon at bounding box center [819, 194] width 9 height 8
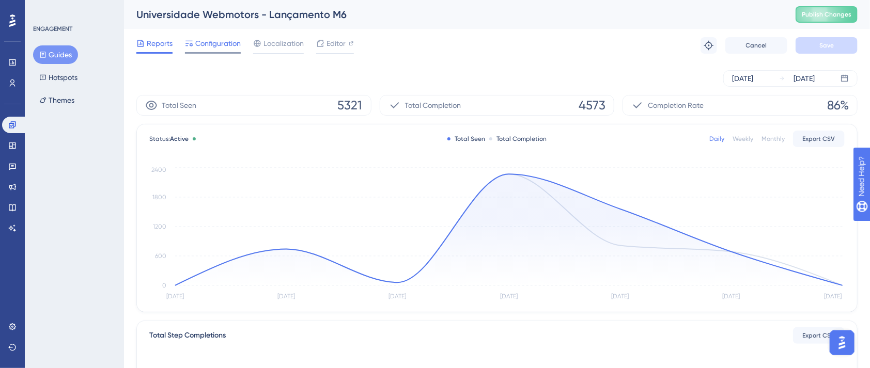
click at [230, 42] on span "Configuration" at bounding box center [217, 43] width 45 height 12
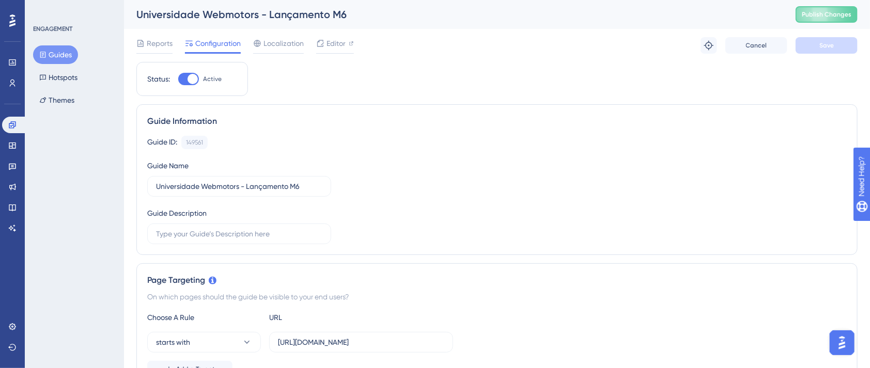
click at [190, 81] on div at bounding box center [192, 79] width 10 height 10
click at [178, 80] on input "Active" at bounding box center [178, 79] width 1 height 1
checkbox input "false"
click at [828, 49] on span "Save" at bounding box center [826, 45] width 14 height 8
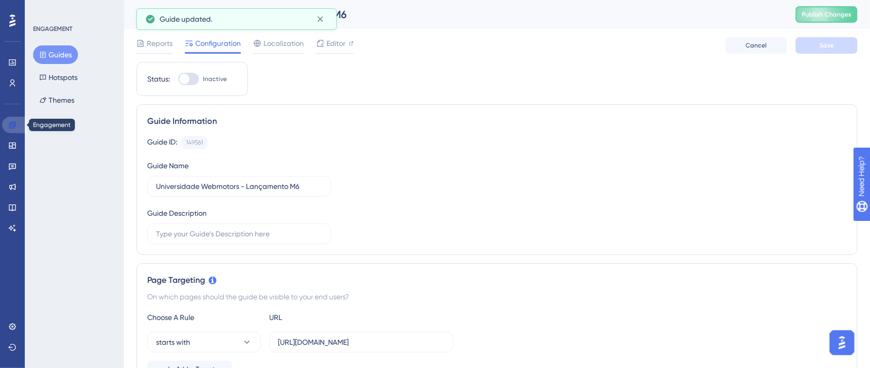
click at [12, 123] on icon at bounding box center [12, 124] width 7 height 7
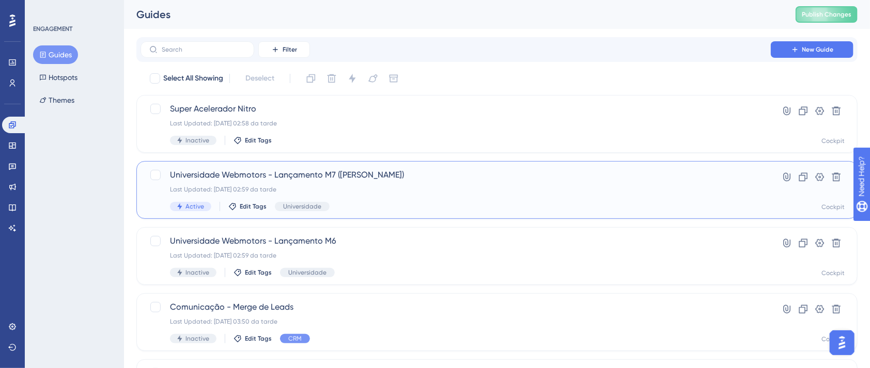
click at [403, 177] on span "Universidade Webmotors - Lançamento M7 (Bruna Brigite)" at bounding box center [455, 175] width 571 height 12
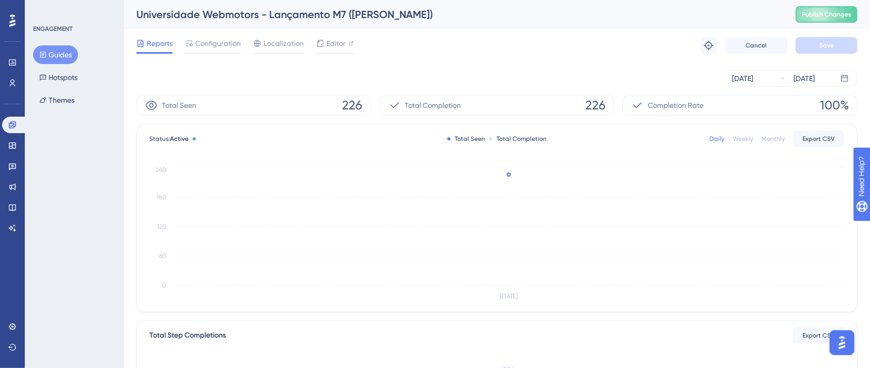
click at [227, 56] on div "Reports Configuration Localization Editor Troubleshoot Cancel Save" at bounding box center [496, 45] width 721 height 33
click at [223, 43] on span "Configuration" at bounding box center [217, 43] width 45 height 12
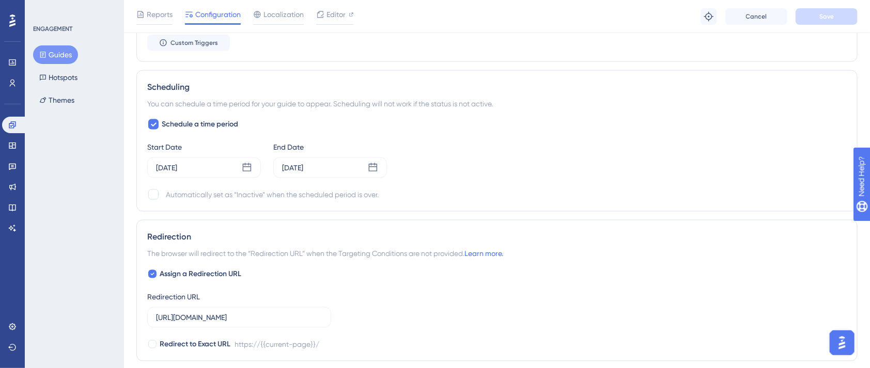
scroll to position [620, 0]
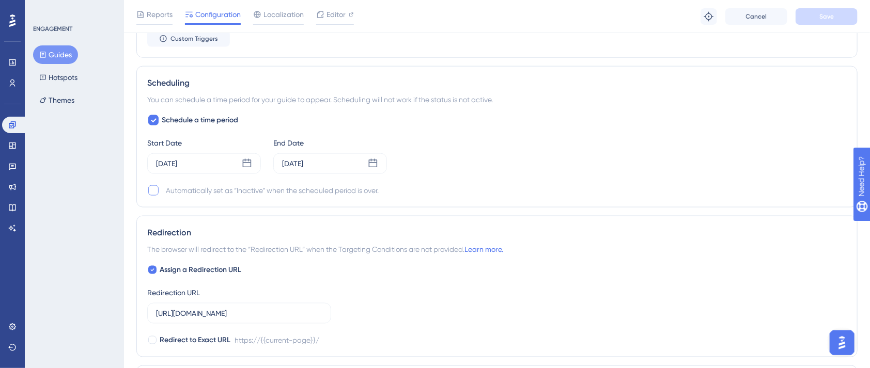
click at [149, 192] on div at bounding box center [153, 190] width 10 height 10
checkbox input "true"
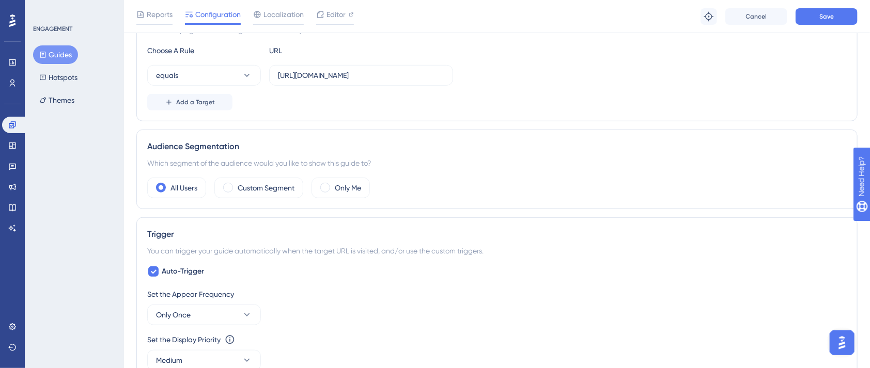
scroll to position [0, 0]
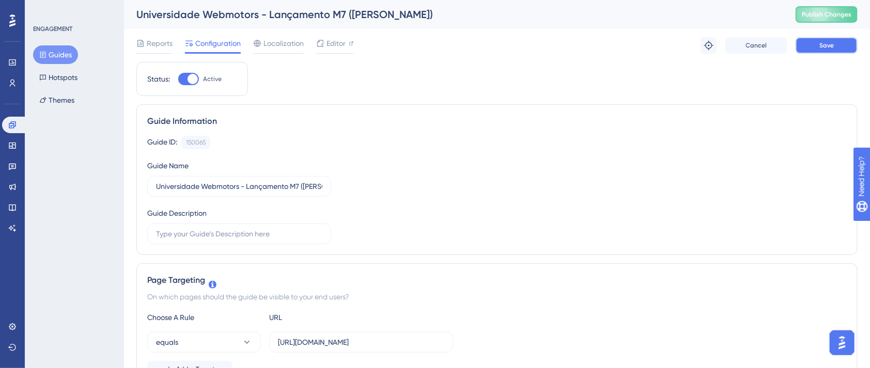
click at [829, 47] on span "Save" at bounding box center [826, 45] width 14 height 8
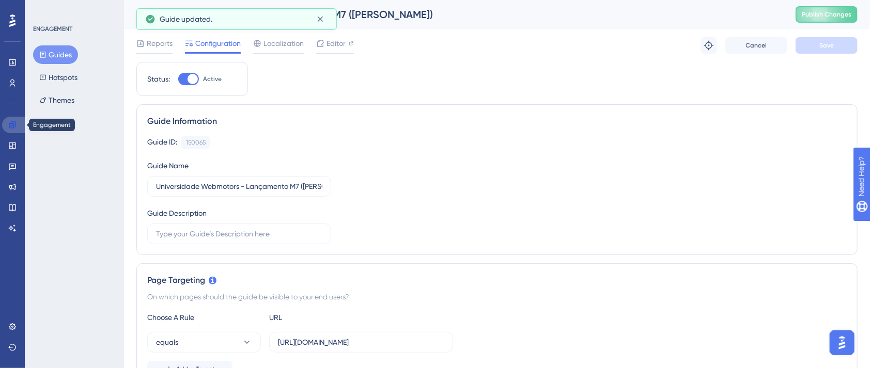
click at [11, 122] on icon at bounding box center [12, 125] width 8 height 8
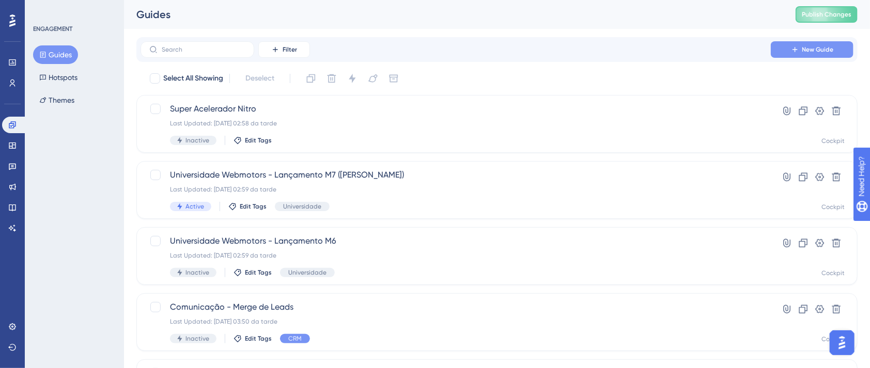
click at [789, 51] on button "New Guide" at bounding box center [811, 49] width 83 height 17
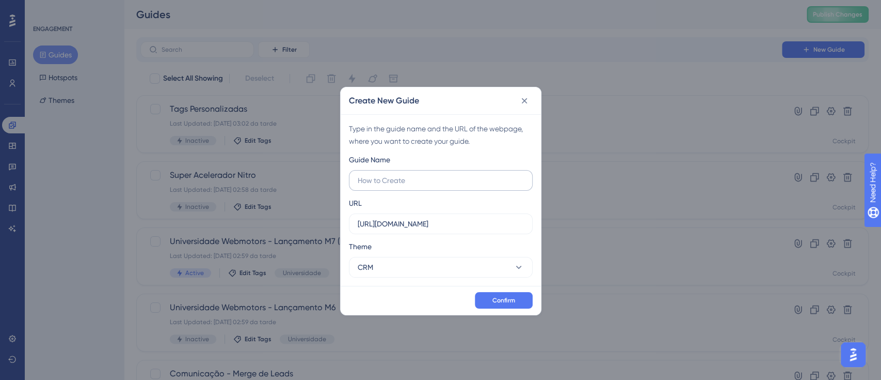
click at [402, 179] on input "text" at bounding box center [441, 180] width 166 height 11
type input "Universidade Webmotors - M6 (Peça estática)"
click at [490, 295] on button "Confirm" at bounding box center [504, 300] width 58 height 17
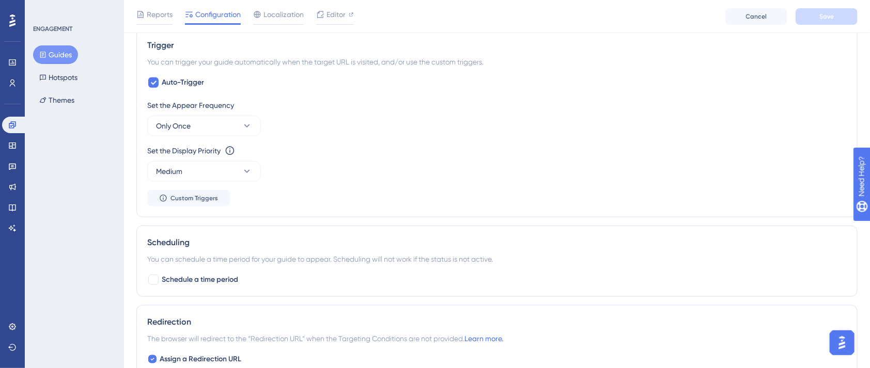
scroll to position [482, 0]
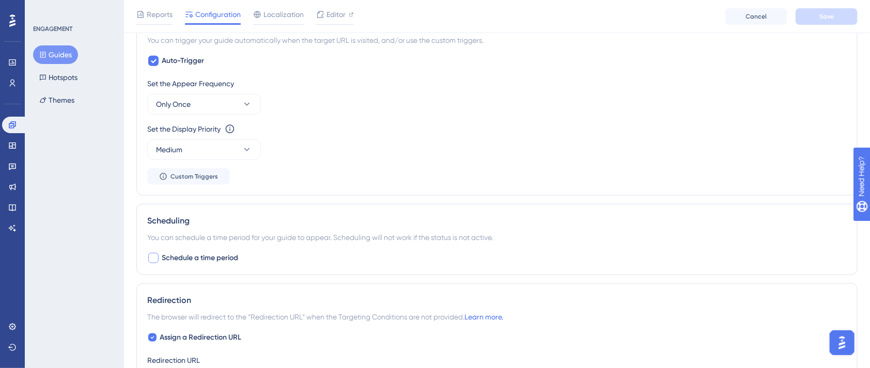
click at [157, 260] on div at bounding box center [153, 258] width 10 height 10
checkbox input "true"
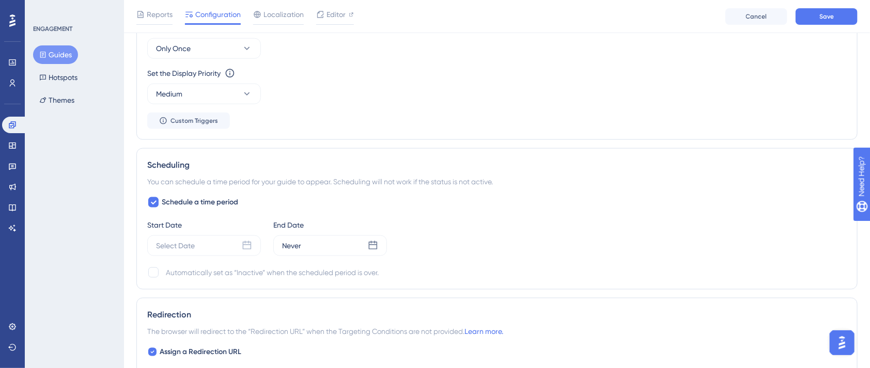
scroll to position [550, 0]
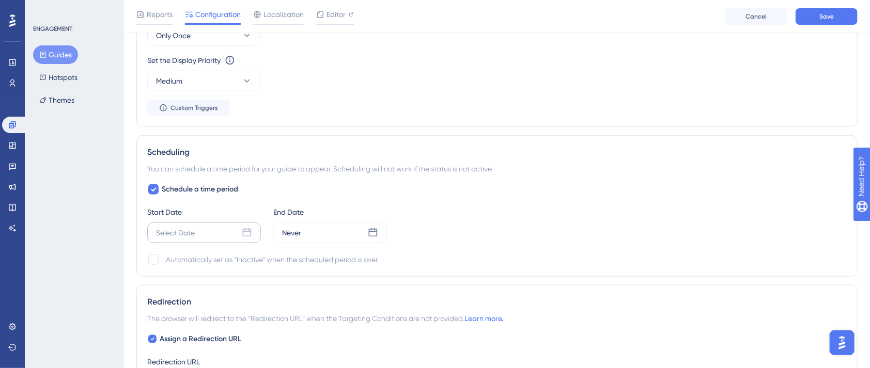
click at [245, 238] on div "Select Date" at bounding box center [204, 233] width 114 height 21
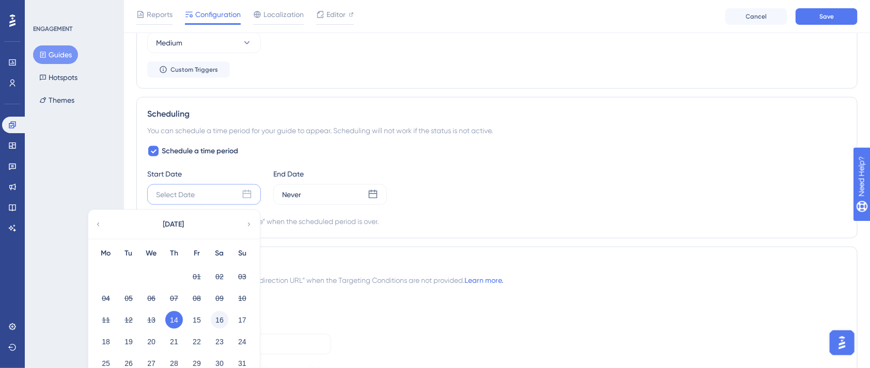
scroll to position [620, 0]
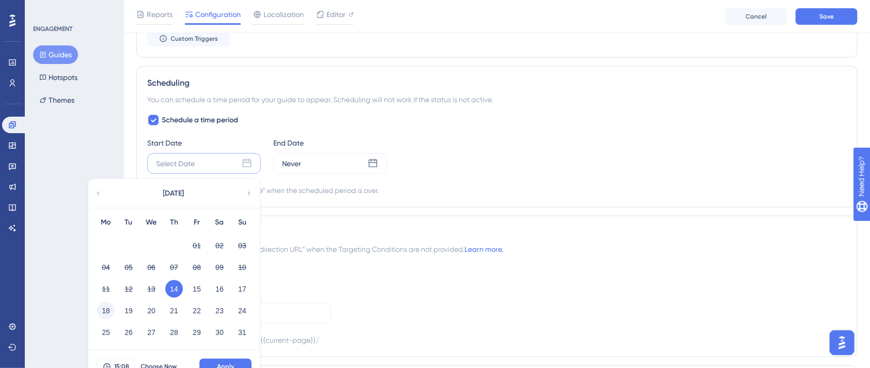
click at [109, 307] on button "18" at bounding box center [106, 311] width 18 height 18
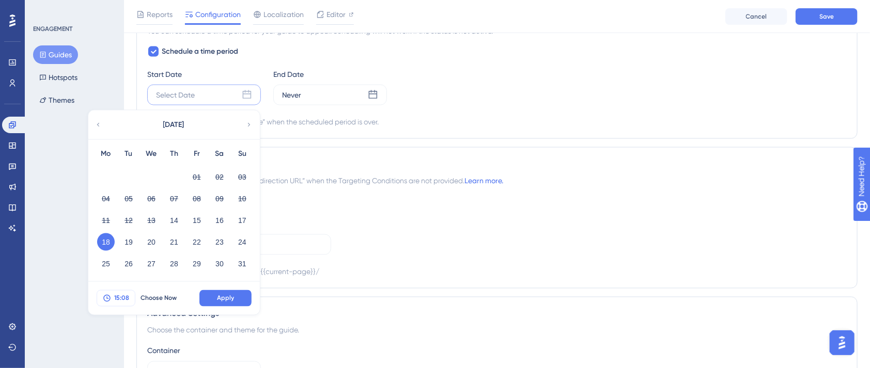
click at [122, 297] on span "15:08" at bounding box center [121, 298] width 15 height 8
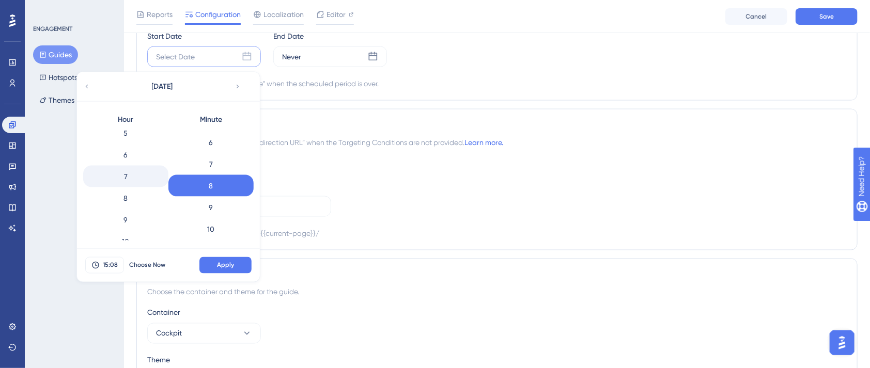
scroll to position [137, 0]
click at [124, 179] on div "8" at bounding box center [125, 177] width 85 height 22
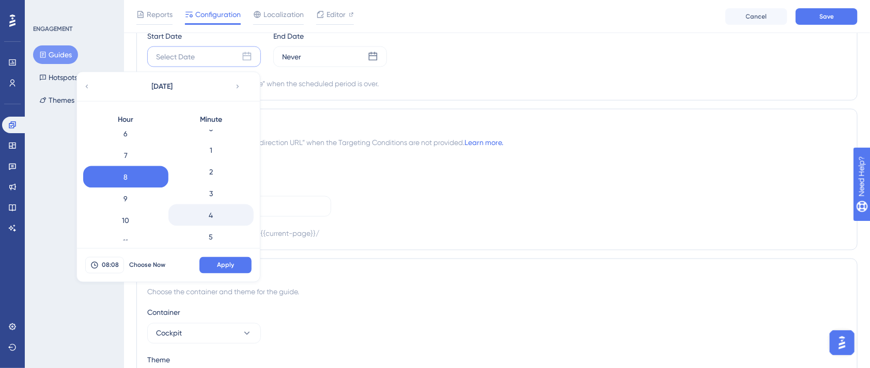
scroll to position [0, 0]
click at [209, 140] on div "0" at bounding box center [210, 141] width 85 height 22
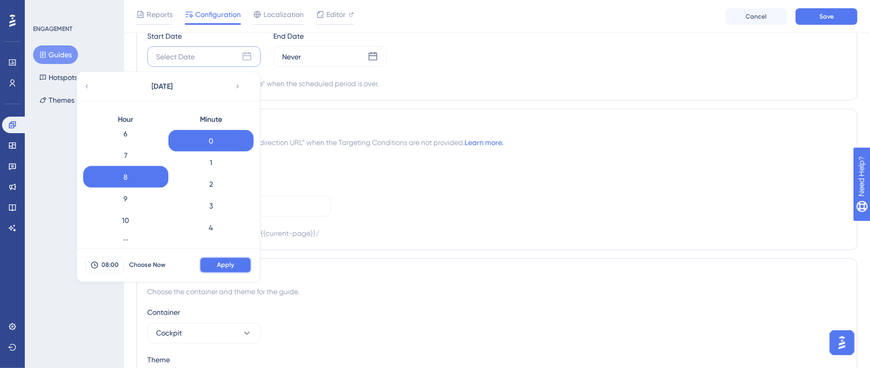
click at [227, 263] on span "Apply" at bounding box center [225, 265] width 17 height 8
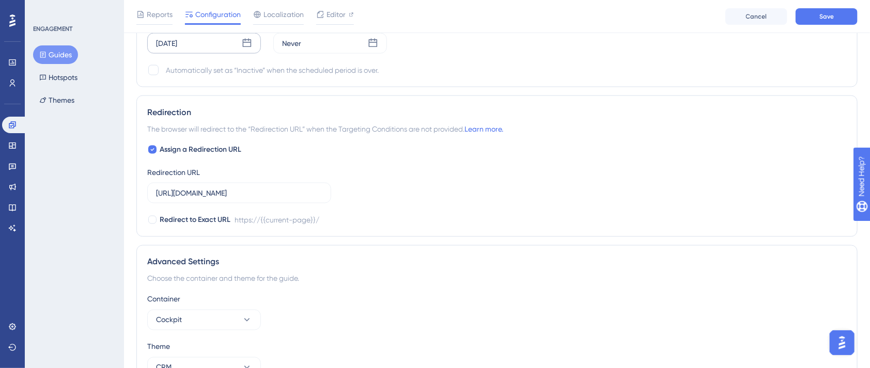
scroll to position [664, 0]
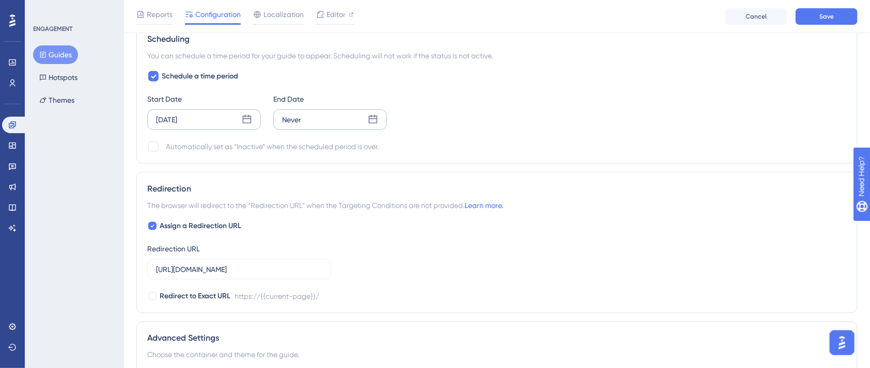
click at [372, 123] on icon at bounding box center [373, 120] width 10 height 10
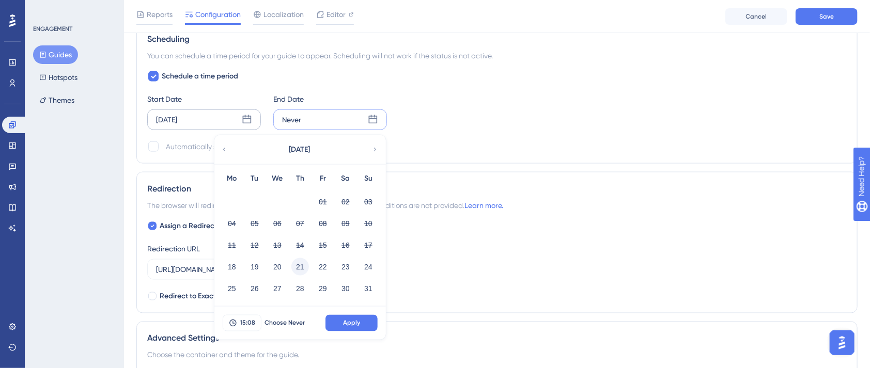
click at [304, 266] on button "21" at bounding box center [300, 267] width 18 height 18
click at [278, 266] on button "20" at bounding box center [278, 267] width 18 height 18
click at [347, 320] on span "Apply" at bounding box center [351, 323] width 17 height 8
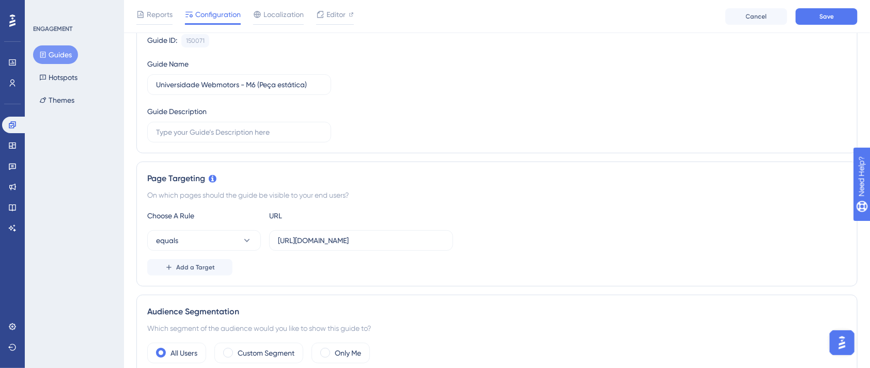
scroll to position [0, 0]
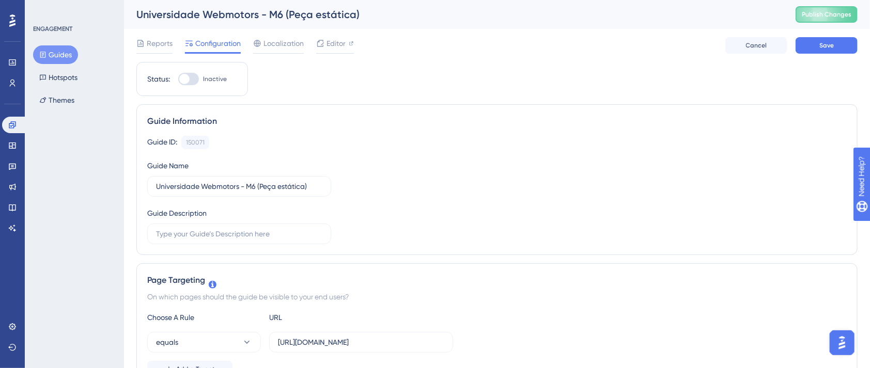
click at [186, 75] on div at bounding box center [184, 79] width 10 height 10
click at [178, 79] on input "Inactive" at bounding box center [178, 79] width 1 height 1
checkbox input "true"
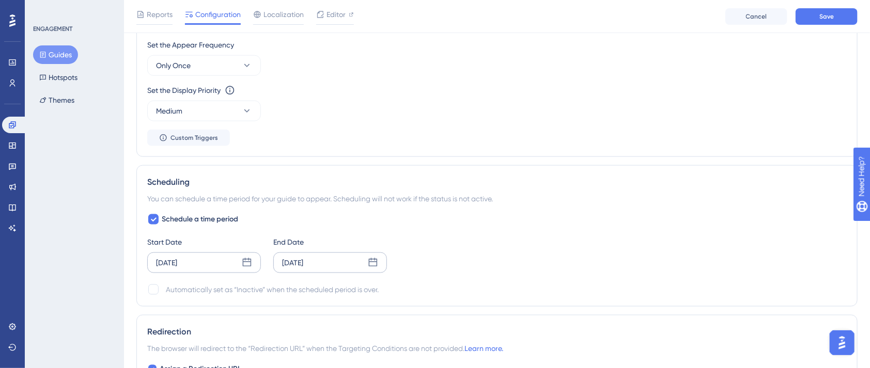
scroll to position [620, 0]
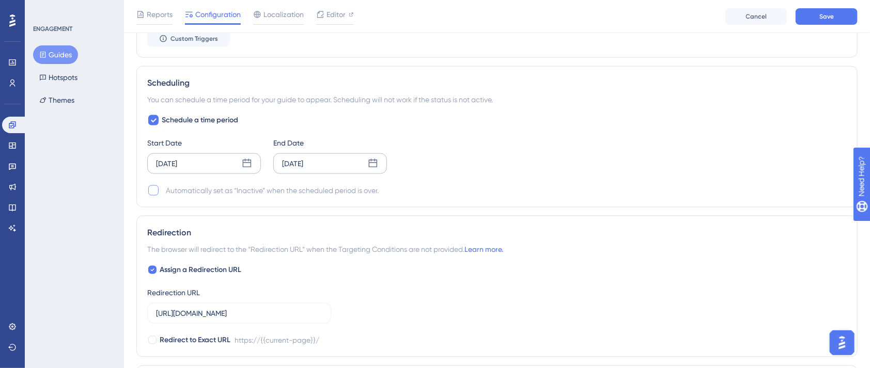
click at [156, 188] on div at bounding box center [153, 190] width 10 height 10
checkbox input "true"
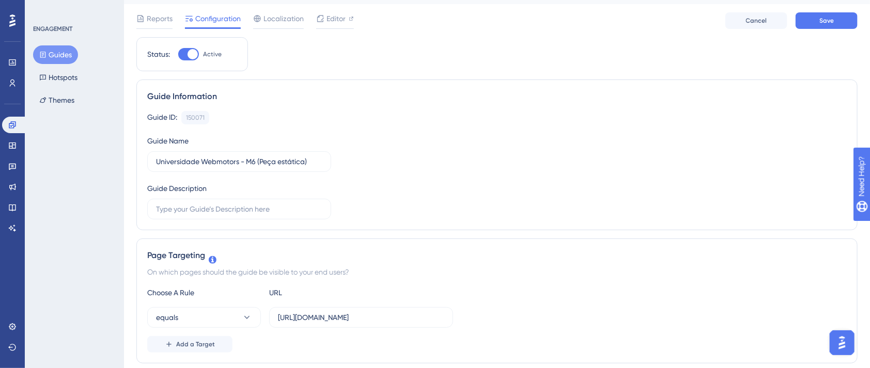
scroll to position [0, 0]
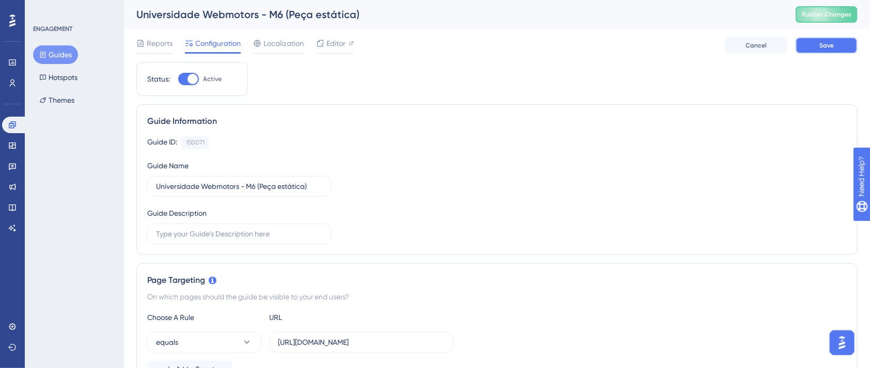
click at [835, 49] on button "Save" at bounding box center [826, 45] width 62 height 17
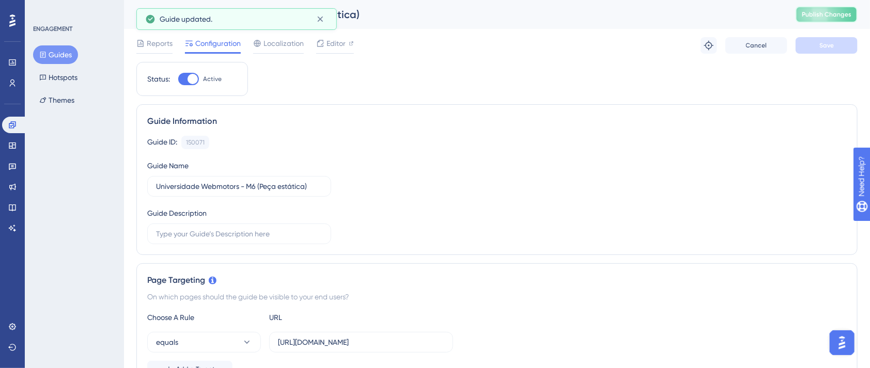
click at [848, 12] on span "Publish Changes" at bounding box center [826, 14] width 50 height 8
click at [9, 123] on icon at bounding box center [12, 125] width 8 height 8
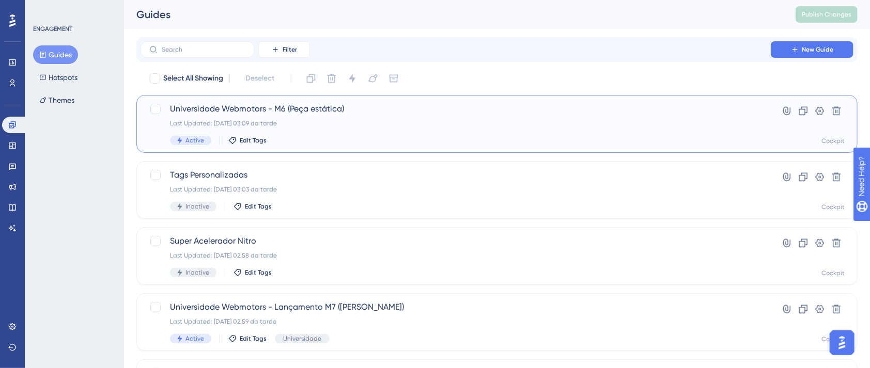
click at [326, 110] on span "Universidade Webmotors - M6 (Peça estática)" at bounding box center [455, 109] width 571 height 12
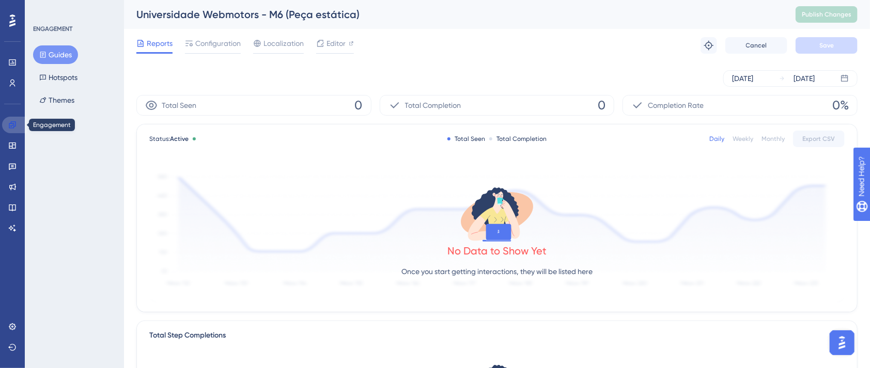
click at [10, 123] on icon at bounding box center [12, 124] width 7 height 7
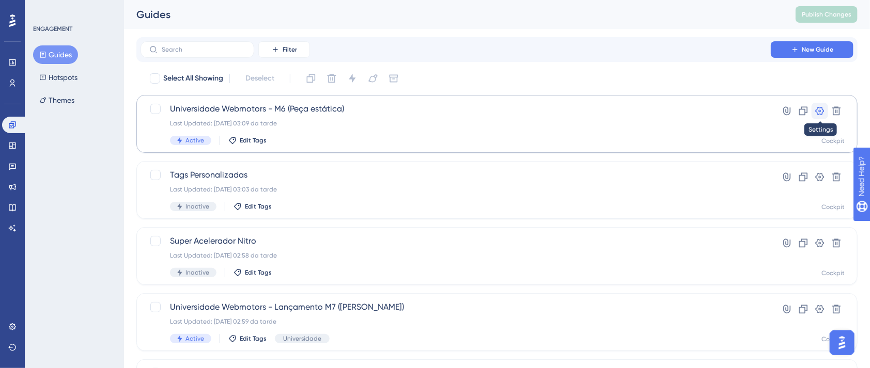
click at [820, 111] on icon at bounding box center [819, 111] width 9 height 8
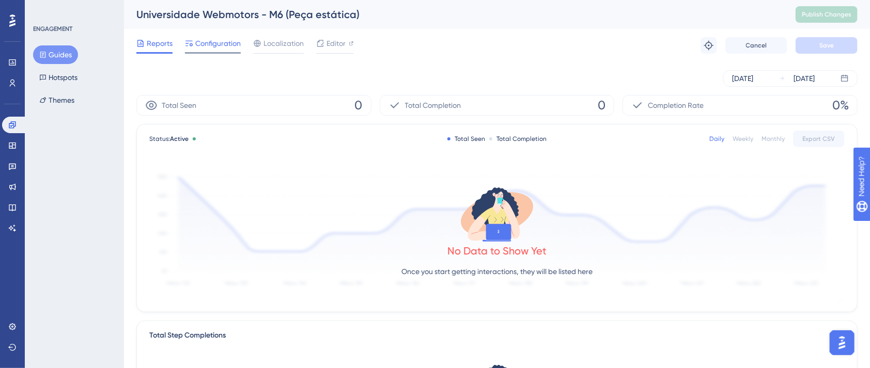
click at [212, 40] on span "Configuration" at bounding box center [217, 43] width 45 height 12
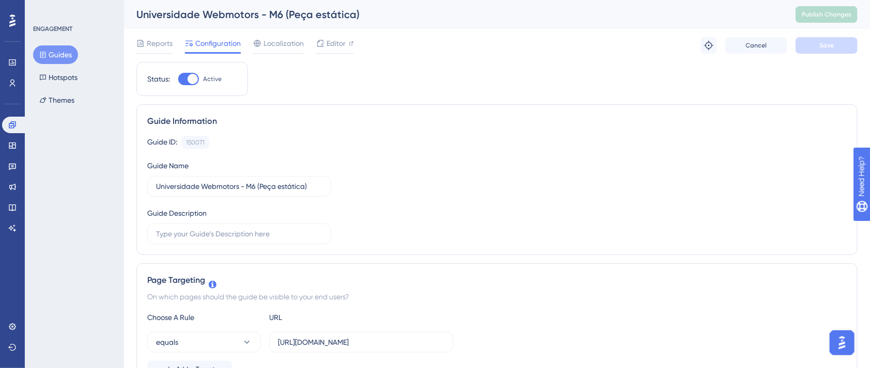
click at [182, 85] on div at bounding box center [188, 79] width 21 height 12
click at [178, 80] on input "Active" at bounding box center [178, 79] width 1 height 1
checkbox input "false"
click at [822, 48] on span "Save" at bounding box center [826, 45] width 14 height 8
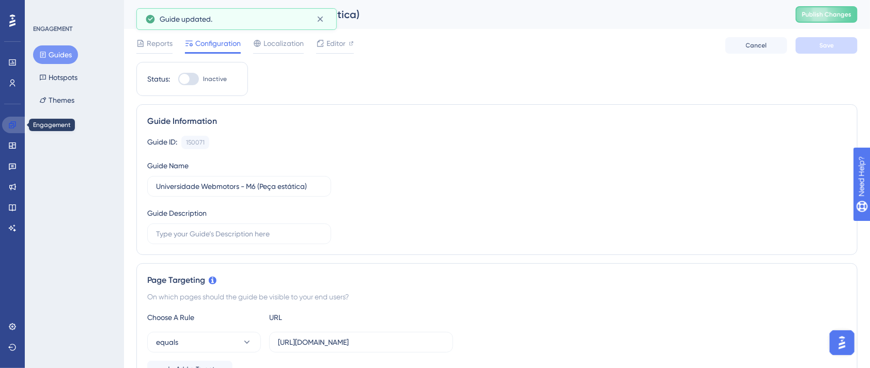
click at [9, 131] on link at bounding box center [14, 125] width 25 height 17
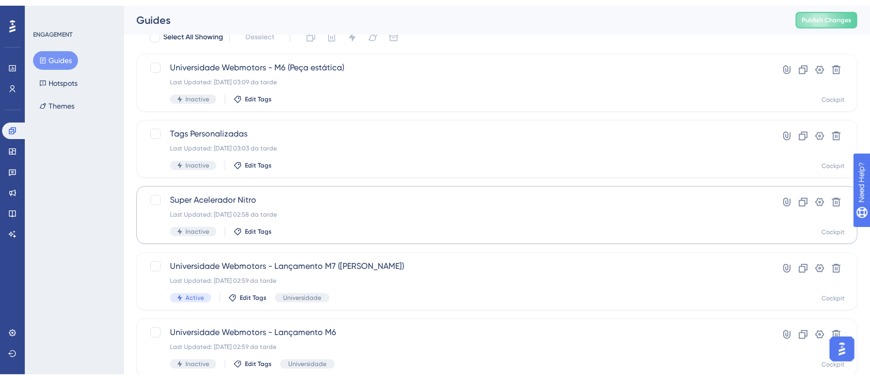
scroll to position [69, 0]
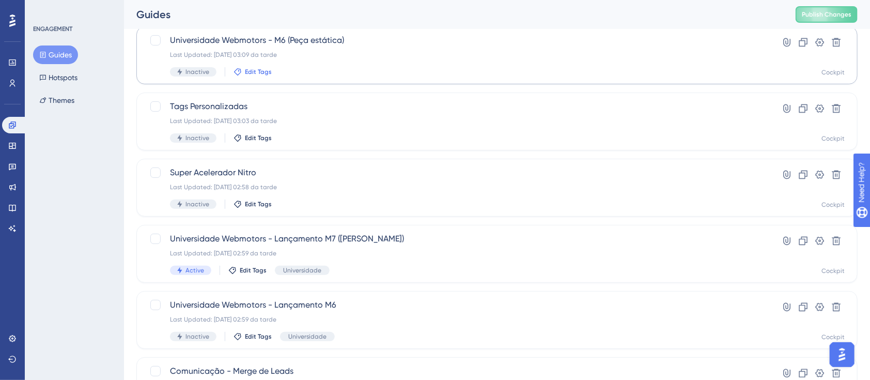
click at [249, 70] on span "Edit Tags" at bounding box center [258, 72] width 27 height 8
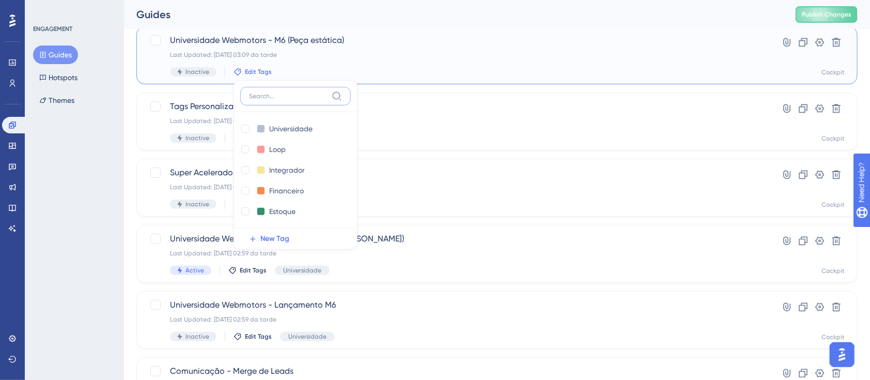
scroll to position [43, 0]
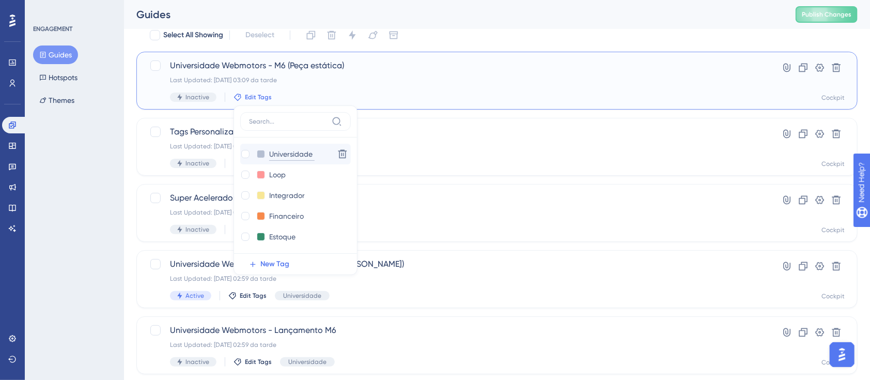
click at [288, 153] on input "Universidade" at bounding box center [291, 154] width 45 height 13
click at [244, 153] on div at bounding box center [245, 154] width 8 height 8
checkbox input "true"
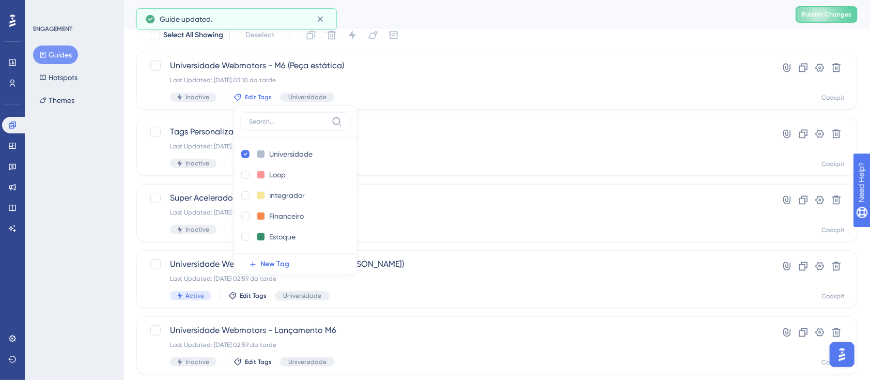
click at [91, 147] on div "ENGAGEMENT Guides Hotspots Themes" at bounding box center [74, 190] width 99 height 380
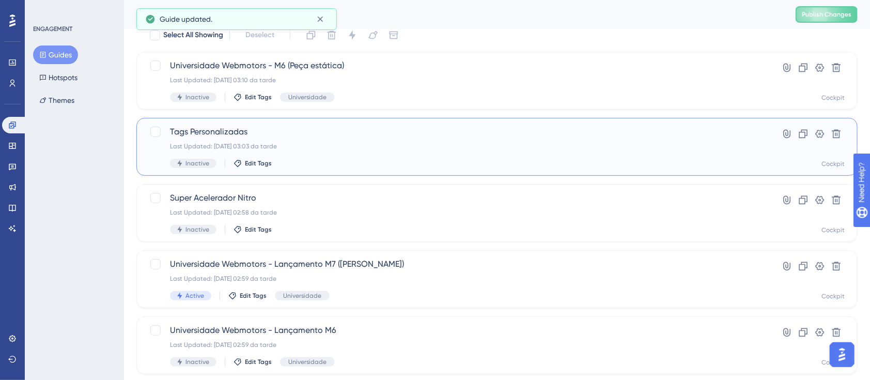
click at [243, 124] on div "Tags Personalizadas Last Updated: 14.08.2025 03:03 da tarde Inactive Edit Tags …" at bounding box center [496, 147] width 721 height 58
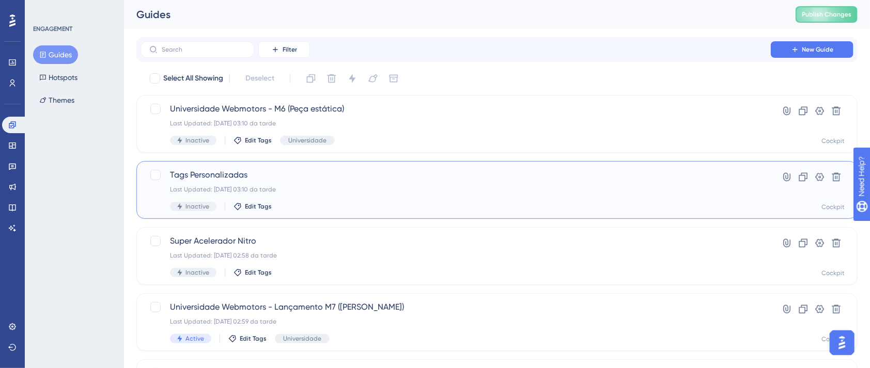
click at [289, 180] on span "Tags Personalizadas" at bounding box center [455, 175] width 571 height 12
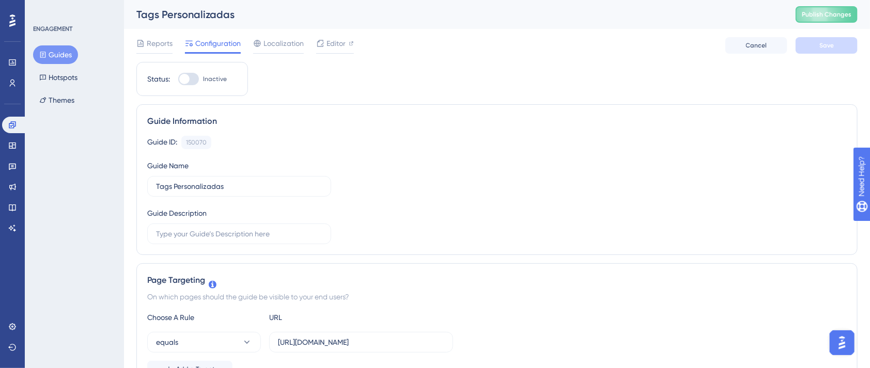
click at [328, 54] on div "Reports Configuration Localization Editor Cancel Save" at bounding box center [496, 45] width 721 height 33
click at [328, 51] on div "Editor" at bounding box center [335, 45] width 38 height 17
click at [1, 123] on div "Performance Users Engagement Widgets Feedback Product Updates Knowledge Base AI…" at bounding box center [12, 184] width 25 height 368
click at [5, 121] on link at bounding box center [14, 125] width 25 height 17
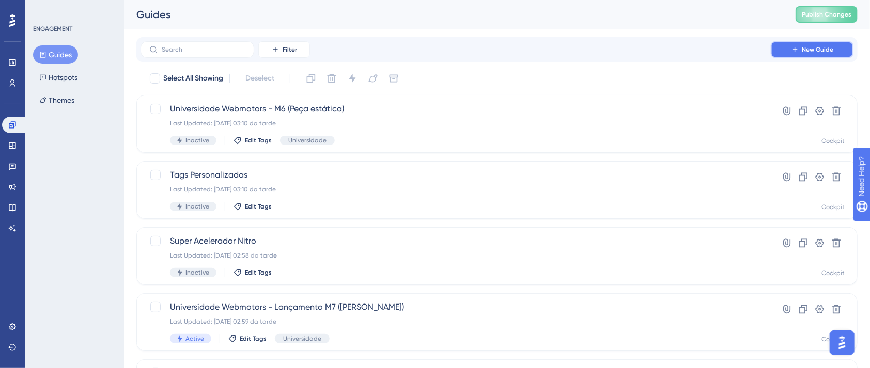
click at [797, 49] on icon at bounding box center [795, 49] width 8 height 8
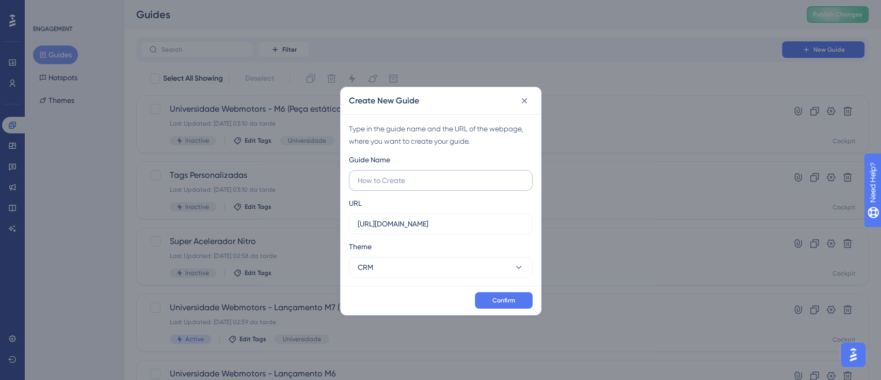
click at [393, 180] on input "text" at bounding box center [441, 180] width 166 height 11
type input "Super Acelerador Nitro - Disparo 2"
click at [499, 301] on span "Confirm" at bounding box center [504, 300] width 23 height 8
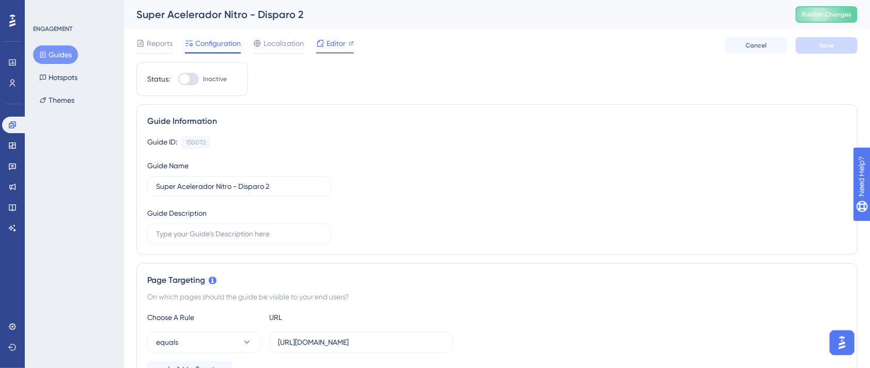
click at [338, 41] on span "Editor" at bounding box center [335, 43] width 19 height 12
click at [333, 40] on span "Editor" at bounding box center [335, 43] width 19 height 12
click at [757, 50] on button "Cancel" at bounding box center [756, 45] width 62 height 17
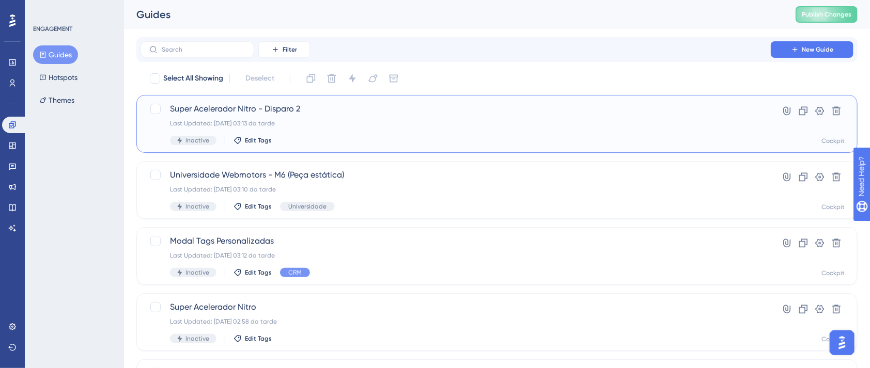
click at [268, 103] on span "Super Acelerador Nitro - Disparo 2" at bounding box center [455, 109] width 571 height 12
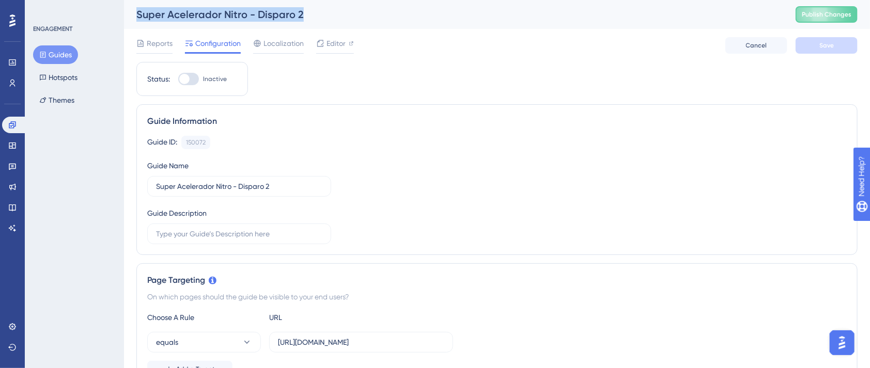
drag, startPoint x: 139, startPoint y: 16, endPoint x: 549, endPoint y: 10, distance: 409.5
click at [336, 20] on div "Super Acelerador Nitro - Disparo 2" at bounding box center [452, 14] width 633 height 14
copy div "Super Acelerador Nitro - Disparo 2"
click at [744, 47] on button "Cancel" at bounding box center [756, 45] width 62 height 17
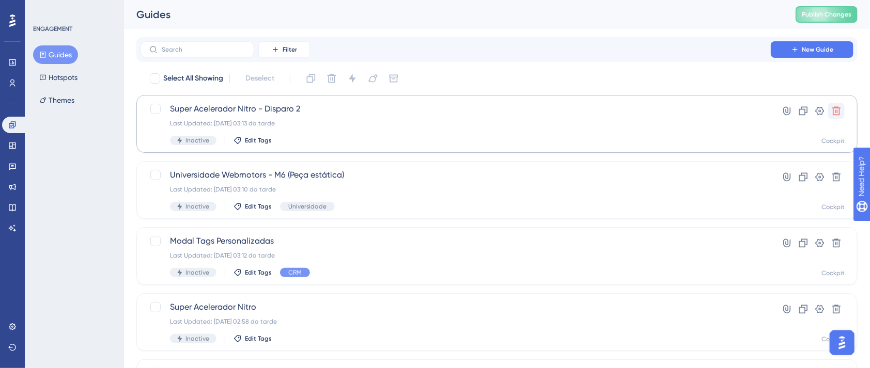
click at [839, 113] on icon at bounding box center [836, 111] width 9 height 9
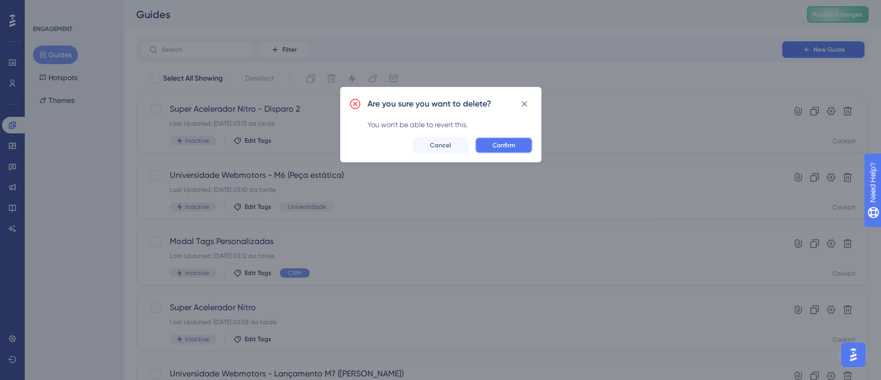
click at [510, 147] on span "Confirm" at bounding box center [504, 145] width 23 height 8
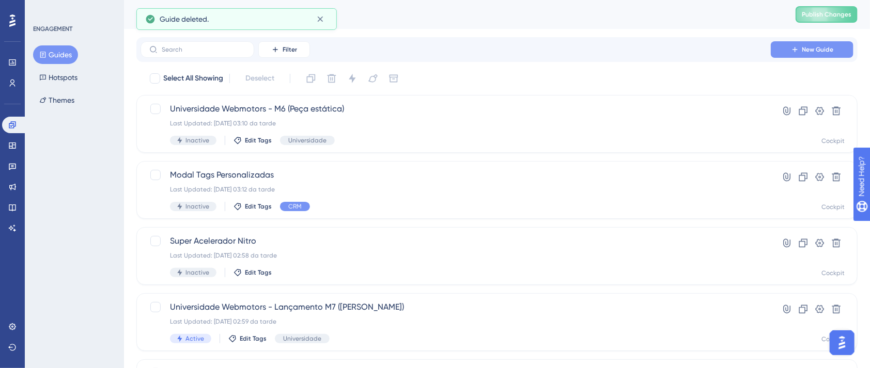
click at [815, 52] on span "New Guide" at bounding box center [817, 49] width 31 height 8
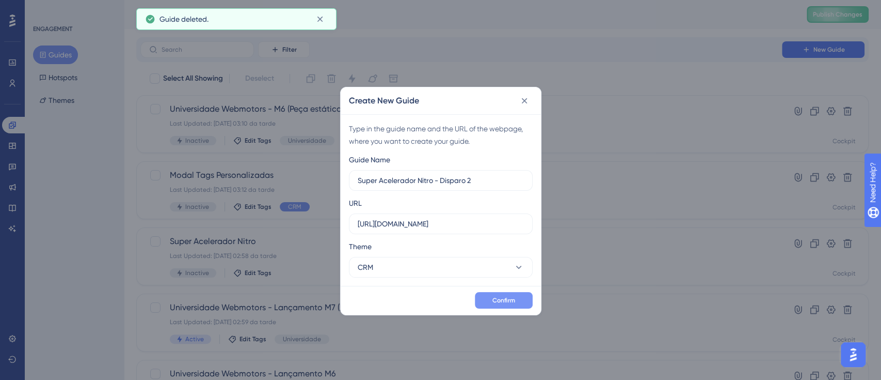
type input "Super Acelerador Nitro - Disparo 2"
click at [499, 299] on span "Confirm" at bounding box center [504, 300] width 23 height 8
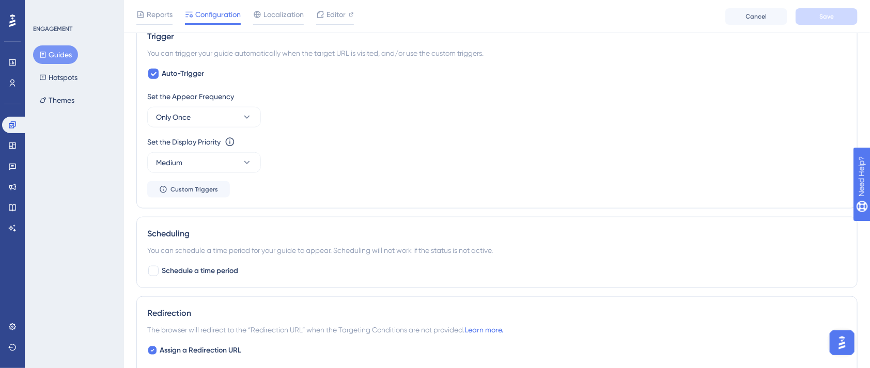
scroll to position [482, 0]
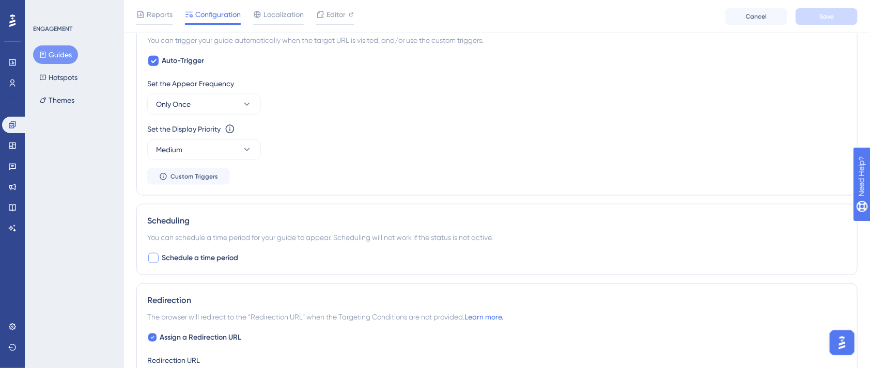
click at [159, 257] on div at bounding box center [153, 258] width 12 height 12
checkbox input "true"
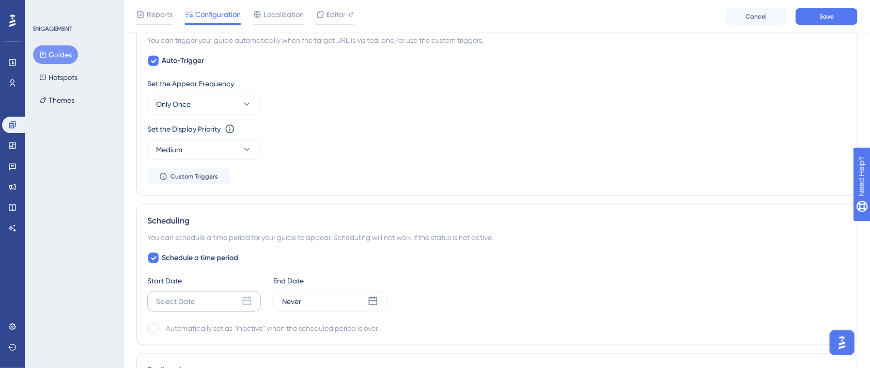
click at [190, 305] on div "Select Date" at bounding box center [175, 301] width 39 height 12
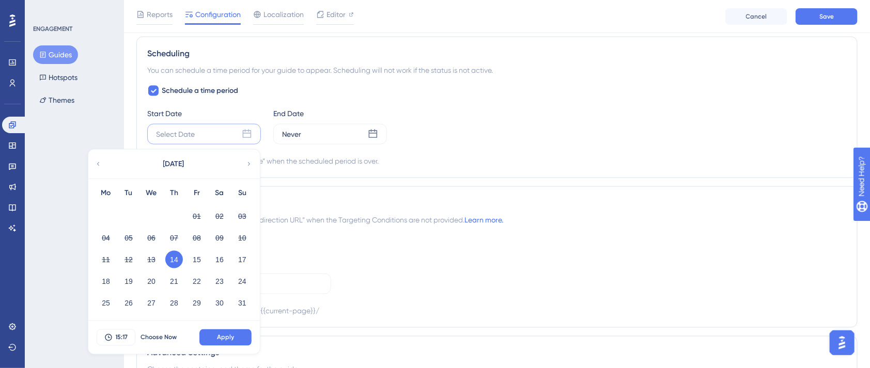
scroll to position [688, 0]
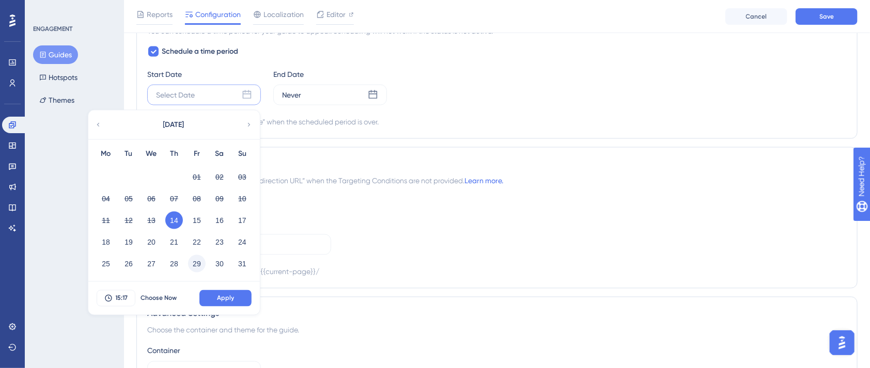
click at [196, 261] on button "29" at bounding box center [197, 264] width 18 height 18
click at [225, 298] on span "Apply" at bounding box center [225, 298] width 17 height 8
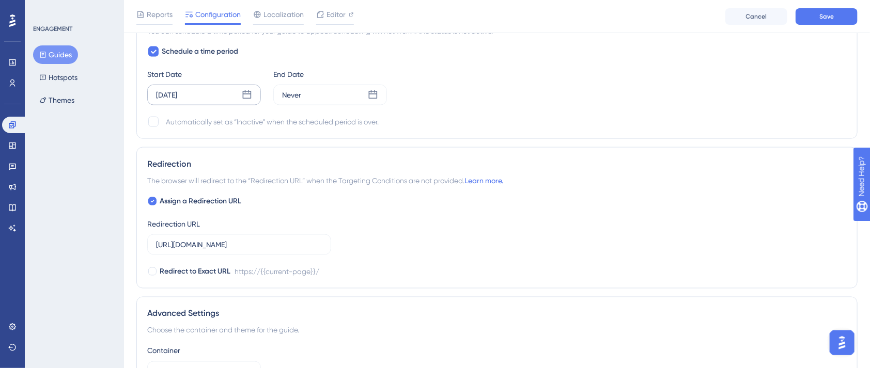
click at [246, 92] on icon at bounding box center [247, 95] width 10 height 10
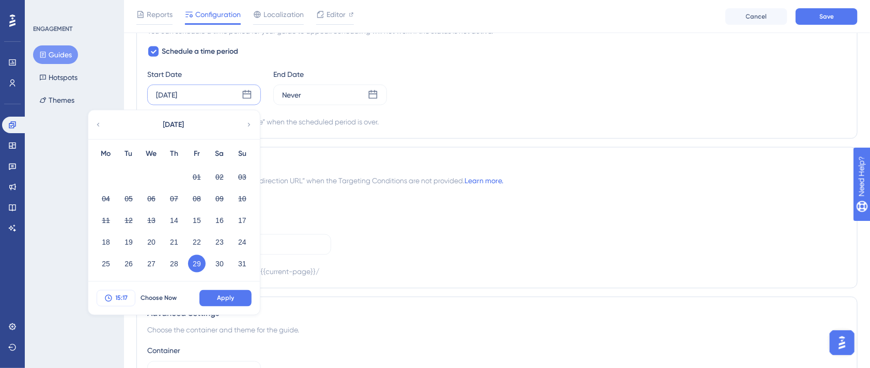
click at [122, 296] on span "15:17" at bounding box center [122, 298] width 12 height 8
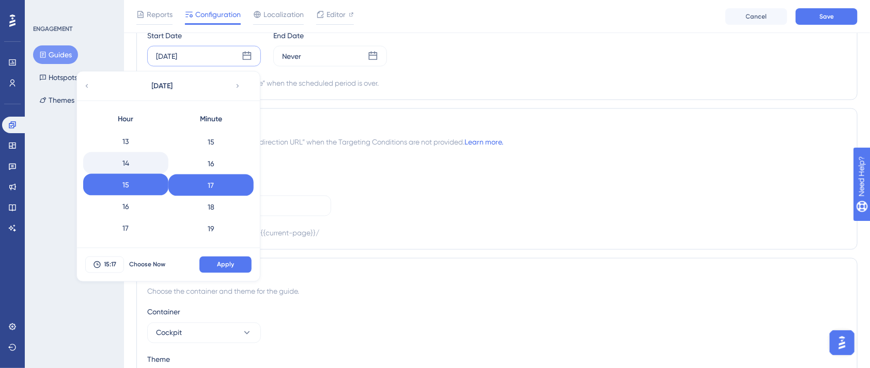
scroll to position [74, 0]
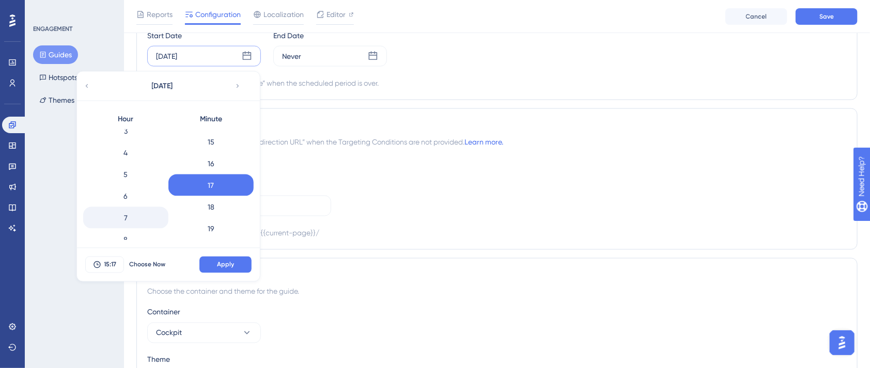
click at [125, 221] on div "7" at bounding box center [125, 218] width 85 height 22
click at [126, 235] on div "8" at bounding box center [125, 240] width 85 height 22
click at [218, 266] on span "Apply" at bounding box center [225, 265] width 17 height 8
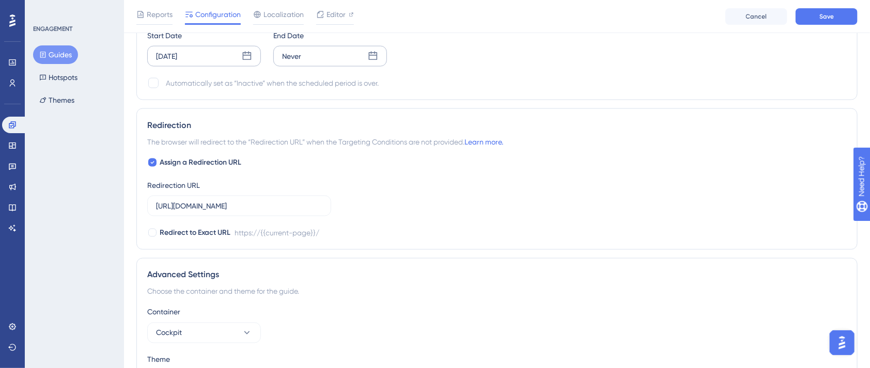
click at [364, 55] on div "Never" at bounding box center [330, 56] width 114 height 21
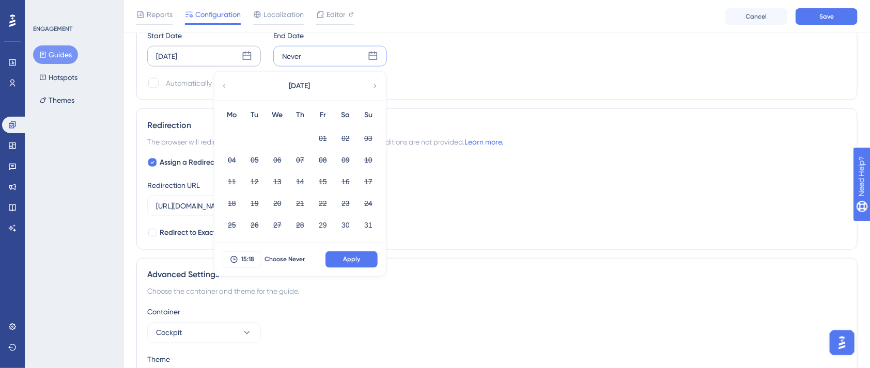
click at [374, 88] on icon at bounding box center [374, 86] width 7 height 9
click at [256, 135] on button "02" at bounding box center [255, 139] width 18 height 18
click at [365, 257] on button "Apply" at bounding box center [351, 259] width 52 height 17
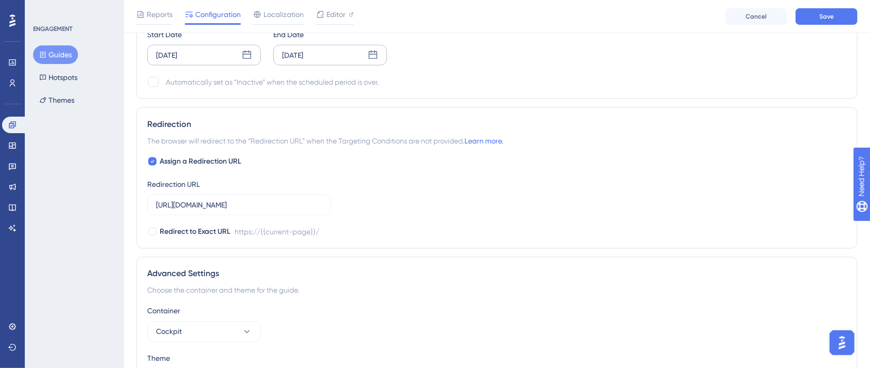
scroll to position [664, 0]
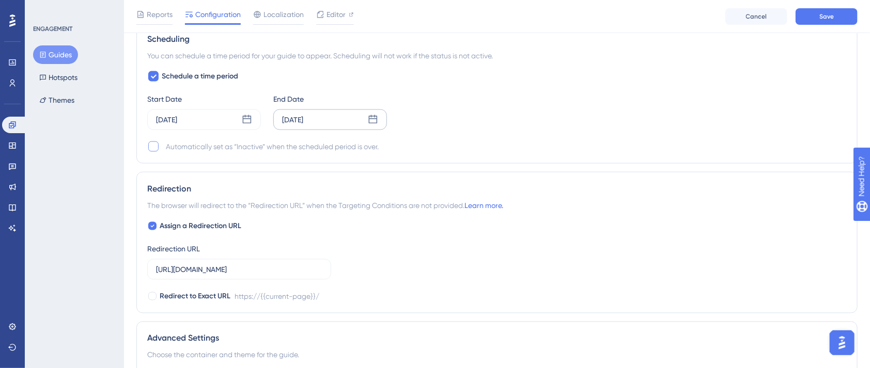
click at [153, 144] on div at bounding box center [153, 146] width 10 height 10
checkbox input "true"
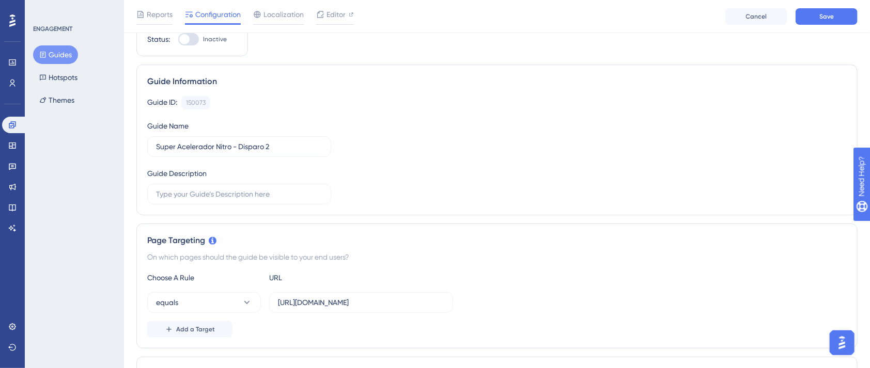
scroll to position [0, 0]
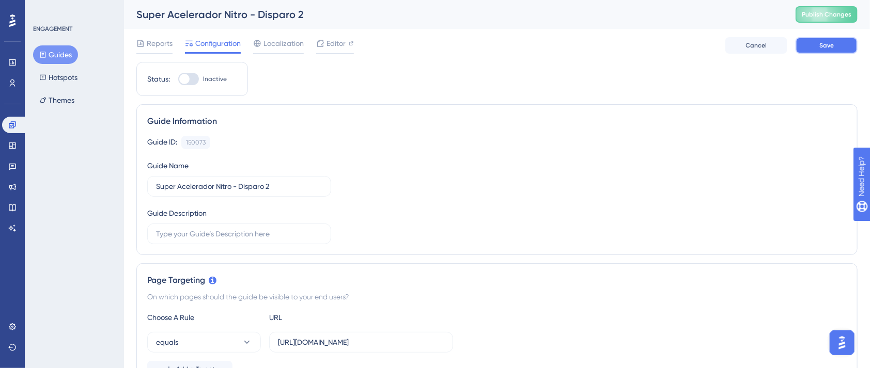
click at [823, 44] on span "Save" at bounding box center [826, 45] width 14 height 8
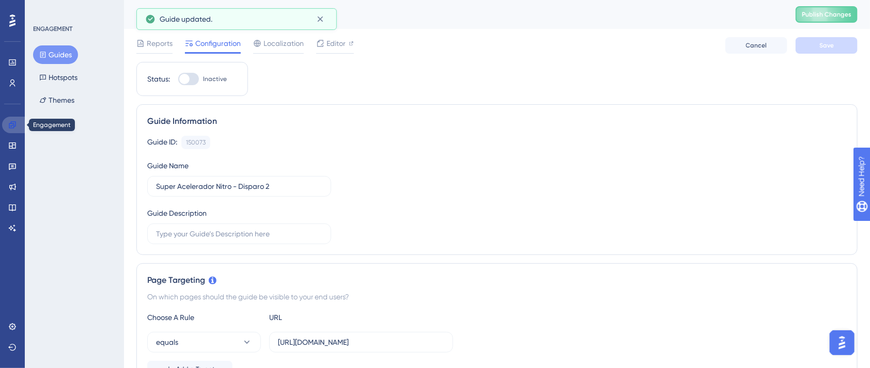
click at [10, 125] on icon at bounding box center [12, 125] width 8 height 8
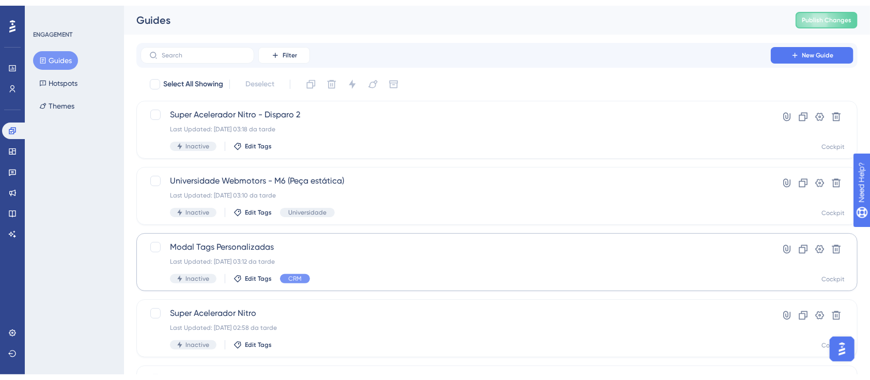
scroll to position [69, 0]
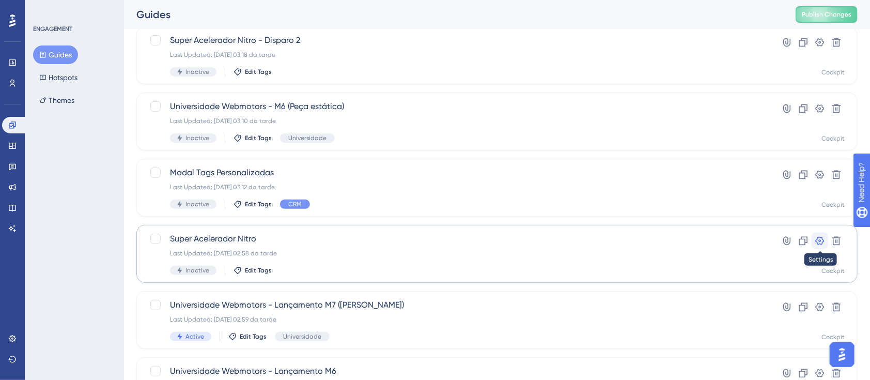
click at [816, 242] on icon at bounding box center [819, 240] width 10 height 10
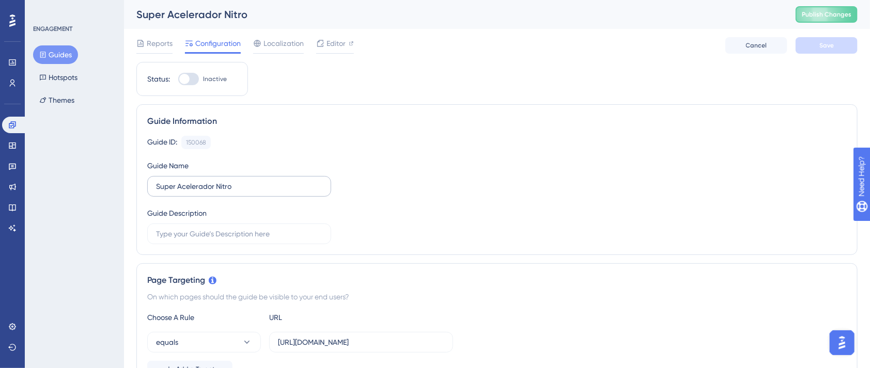
click at [256, 196] on div "Guide ID: 150068 Copy Guide Name Super Acelerador Nitro Guide Description" at bounding box center [496, 190] width 699 height 108
click at [266, 188] on input "Super Acelerador Nitro" at bounding box center [239, 186] width 166 height 11
type input "Super Acelerador Nitro - Disparo 1"
click at [816, 45] on button "Save" at bounding box center [826, 45] width 62 height 17
click at [2, 122] on link at bounding box center [14, 125] width 25 height 17
